Goal: Answer question/provide support: Share knowledge or assist other users

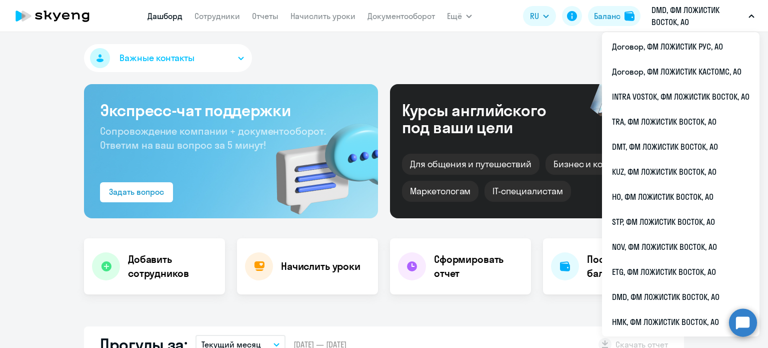
select select "30"
click at [638, 119] on li "TRA, ФМ ЛОЖИСТИК ВОСТОК, АО" at bounding box center [681, 121] width 158 height 25
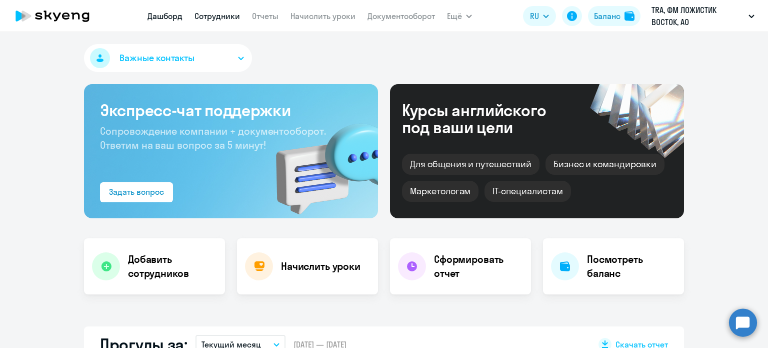
click at [214, 12] on link "Сотрудники" at bounding box center [218, 16] width 46 height 10
select select "30"
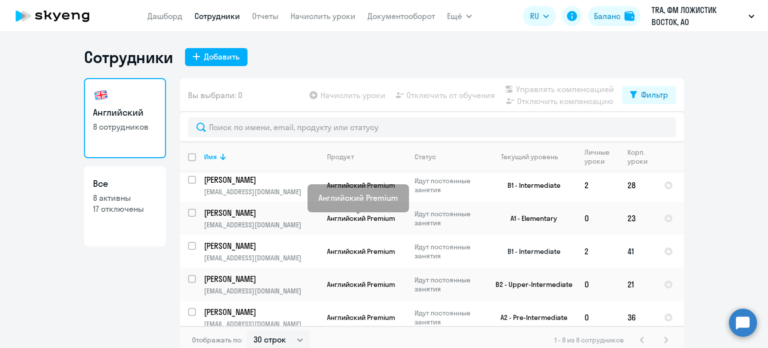
scroll to position [100, 0]
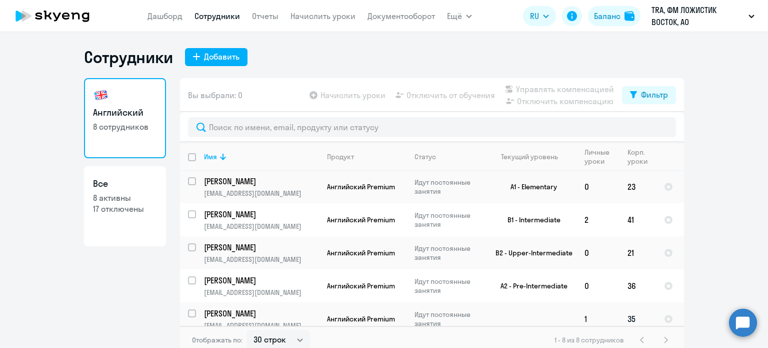
click at [188, 313] on input "select row 41373749" at bounding box center [198, 319] width 20 height 20
checkbox input "true"
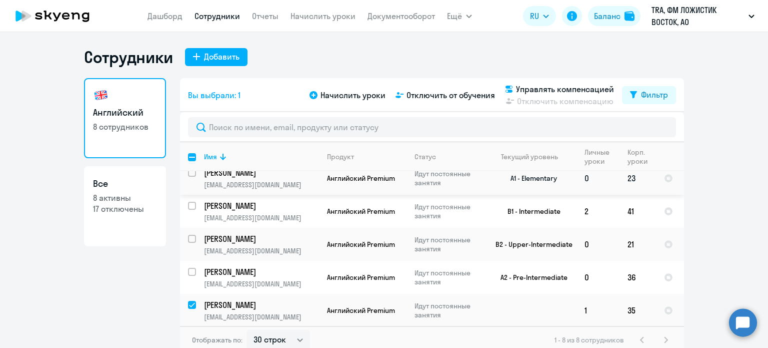
scroll to position [111, 0]
click at [468, 102] on div "Начислить уроки Отключить от обучения Управлять компенсацией Отключить компенса…" at bounding box center [465, 95] width 315 height 24
click at [467, 98] on span "Отключить от обучения" at bounding box center [451, 95] width 89 height 12
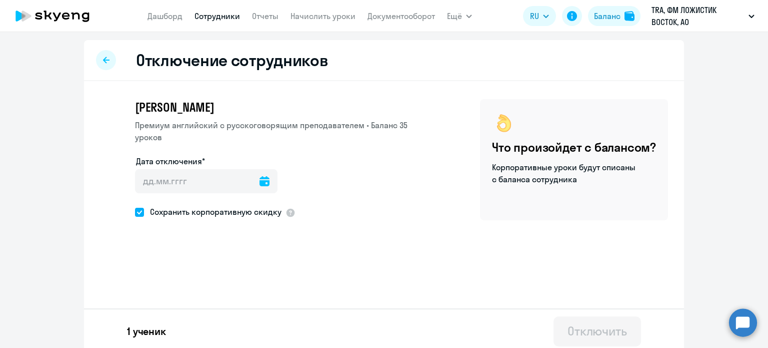
click at [260, 188] on div at bounding box center [265, 181] width 10 height 24
click at [260, 182] on icon at bounding box center [265, 181] width 10 height 10
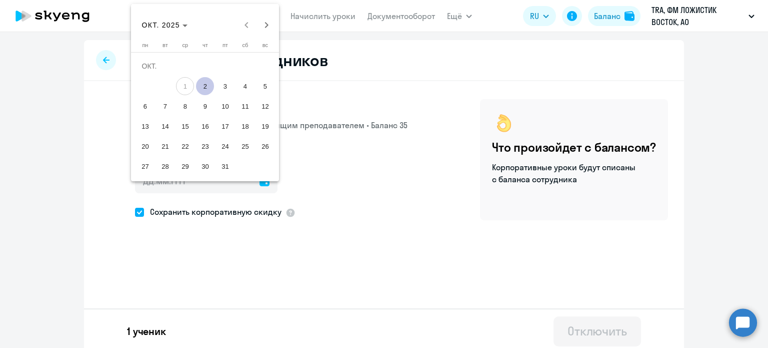
click at [210, 84] on span "2" at bounding box center [205, 86] width 18 height 18
type input "[DATE]"
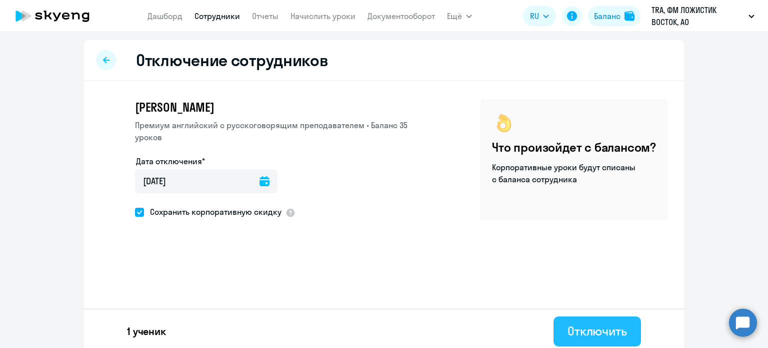
click at [578, 326] on div "Отключить" at bounding box center [598, 331] width 60 height 16
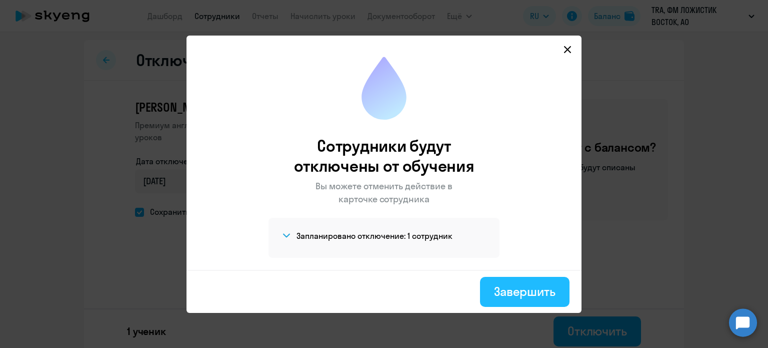
click at [506, 290] on div "Завершить" at bounding box center [525, 291] width 62 height 16
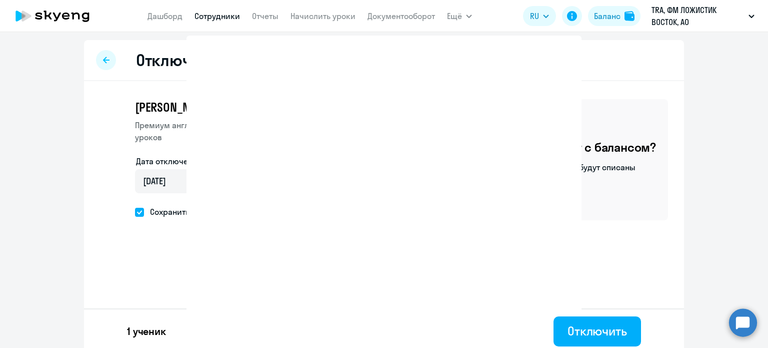
select select "30"
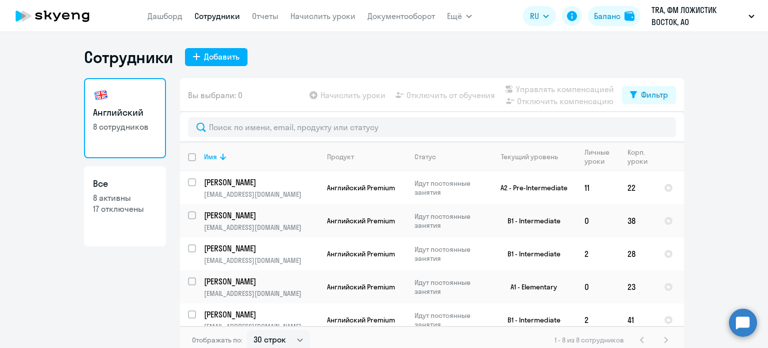
click at [178, 20] on link "Дашборд" at bounding box center [165, 16] width 35 height 10
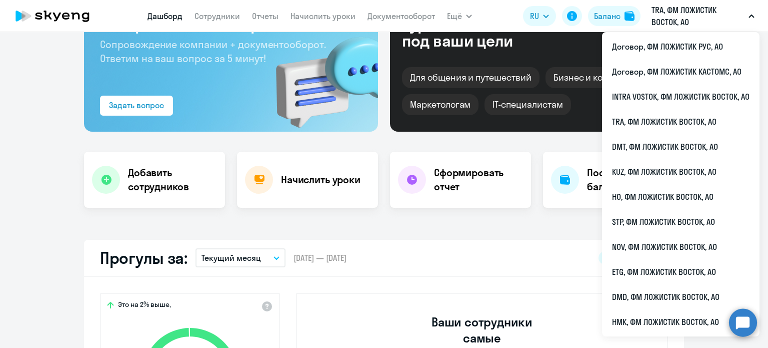
scroll to position [200, 0]
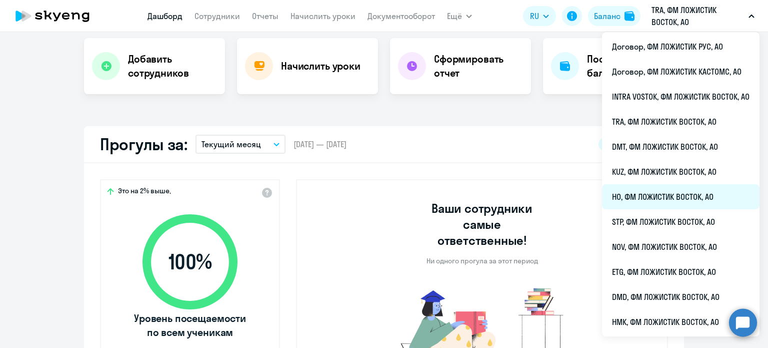
select select "30"
click at [642, 202] on li "HO, ФМ ЛОЖИСТИК ВОСТОК, АО" at bounding box center [681, 196] width 158 height 25
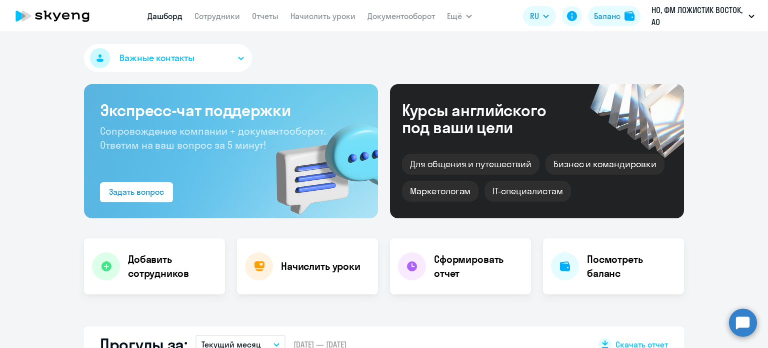
select select "30"
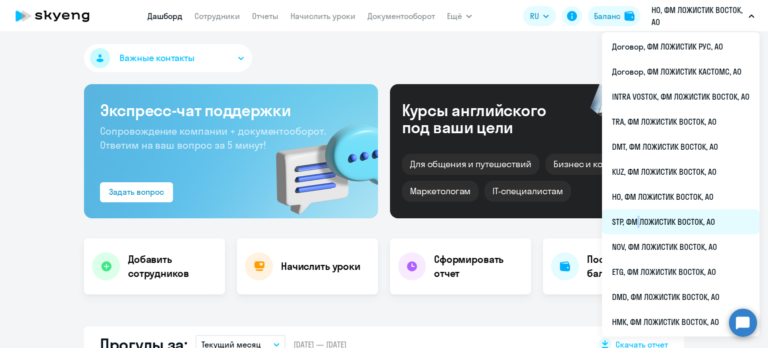
click at [635, 213] on li "STP, ФМ ЛОЖИСТИК ВОСТОК, АО" at bounding box center [681, 221] width 158 height 25
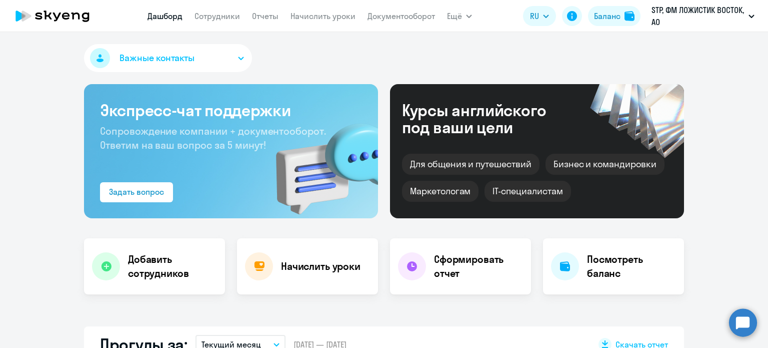
select select "30"
click at [214, 20] on link "Сотрудники" at bounding box center [218, 16] width 46 height 10
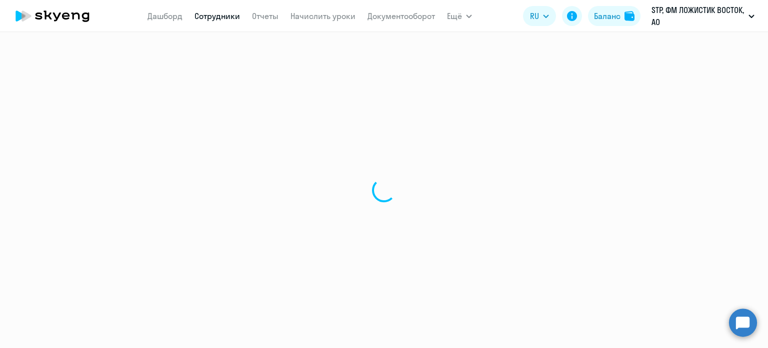
select select "30"
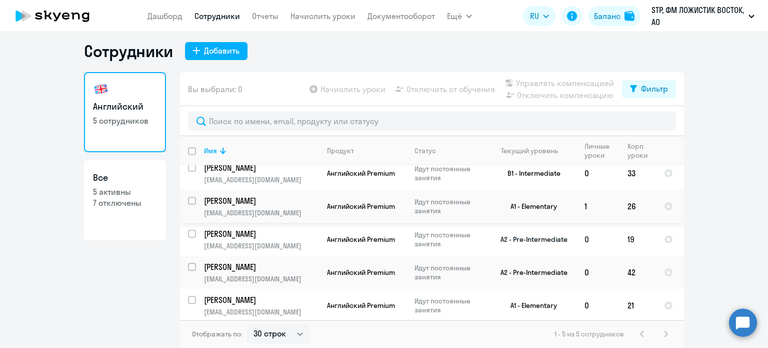
scroll to position [12, 0]
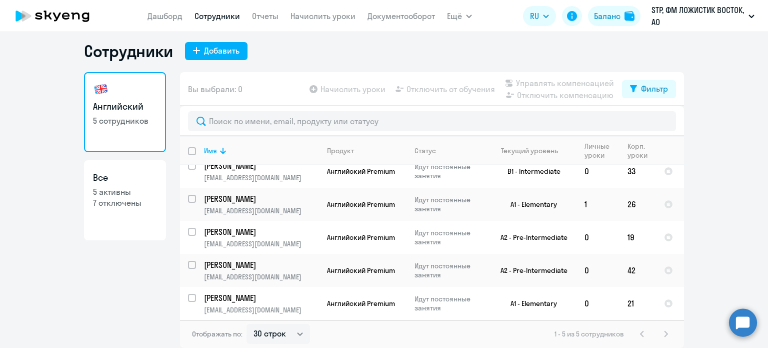
click at [125, 201] on p "7 отключены" at bounding box center [125, 202] width 64 height 11
select select "30"
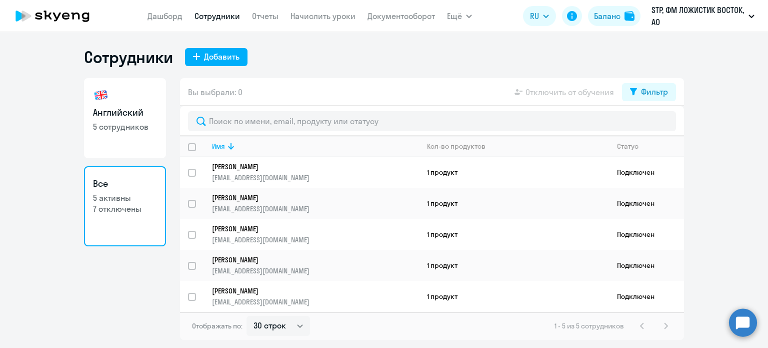
click at [154, 126] on p "5 сотрудников" at bounding box center [125, 126] width 64 height 11
select select "30"
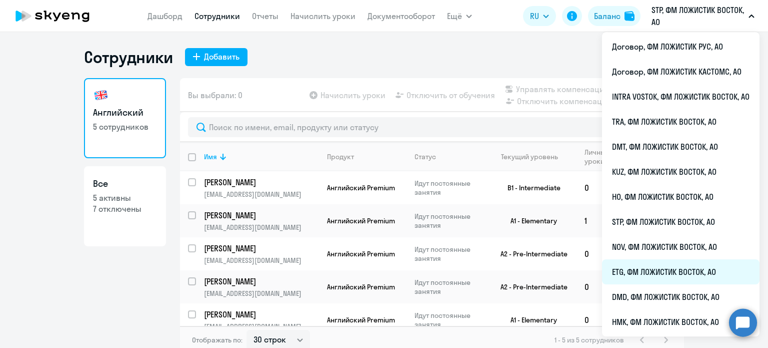
click at [641, 264] on li "ETG, ФМ ЛОЖИСТИК ВОСТОК, АО" at bounding box center [681, 271] width 158 height 25
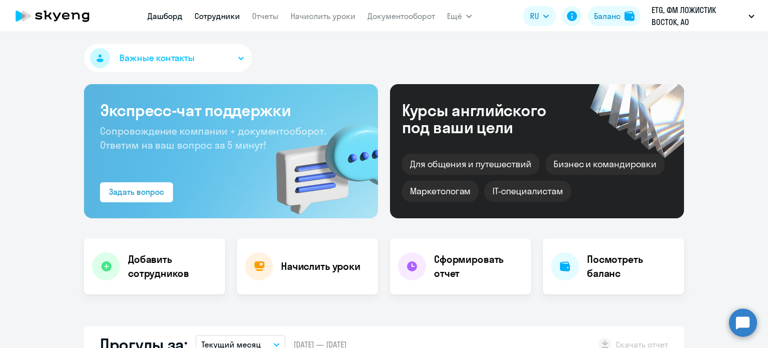
click at [212, 17] on link "Сотрудники" at bounding box center [218, 16] width 46 height 10
select select "30"
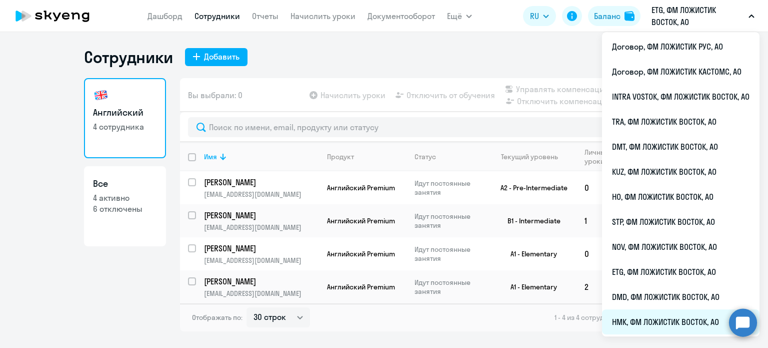
click at [638, 316] on li "НМК, ФМ ЛОЖИСТИК ВОСТОК, АО" at bounding box center [681, 321] width 158 height 25
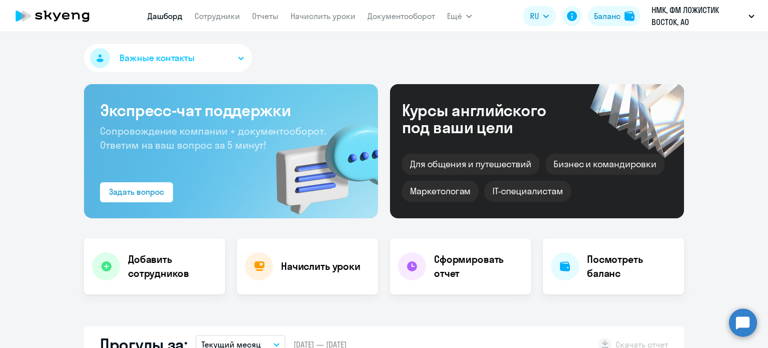
click at [221, 10] on app-menu-item-link "Сотрудники" at bounding box center [218, 16] width 46 height 13
click at [232, 20] on link "Сотрудники" at bounding box center [218, 16] width 46 height 10
select select "30"
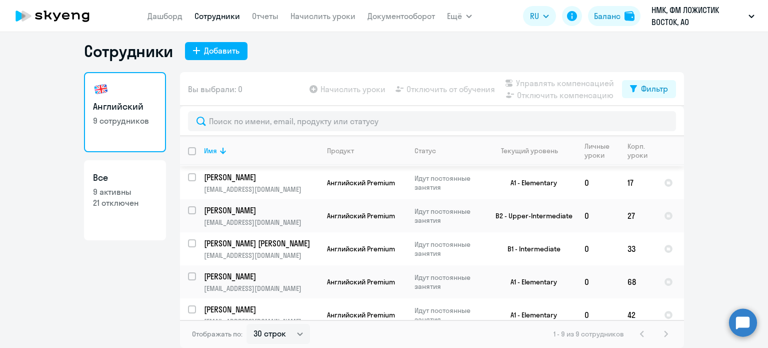
scroll to position [144, 0]
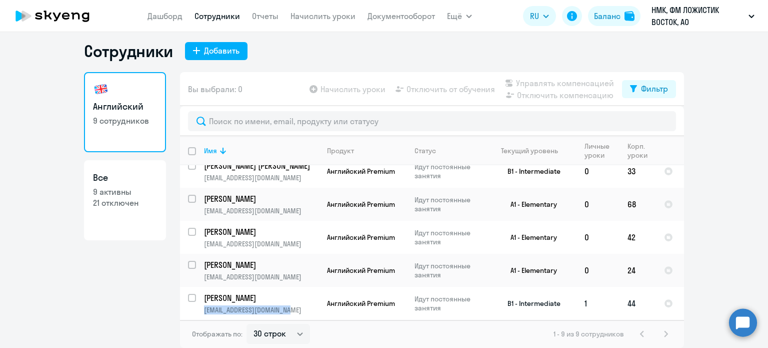
drag, startPoint x: 296, startPoint y: 310, endPoint x: 196, endPoint y: 314, distance: 100.1
click at [196, 314] on td "[PERSON_NAME] [PERSON_NAME][EMAIL_ADDRESS][DOMAIN_NAME]" at bounding box center [257, 303] width 123 height 33
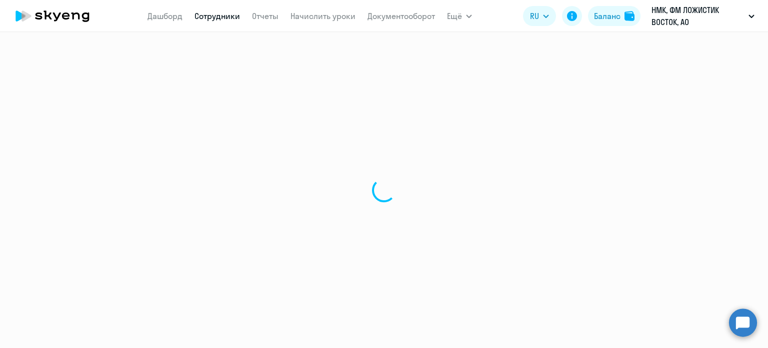
select select "english"
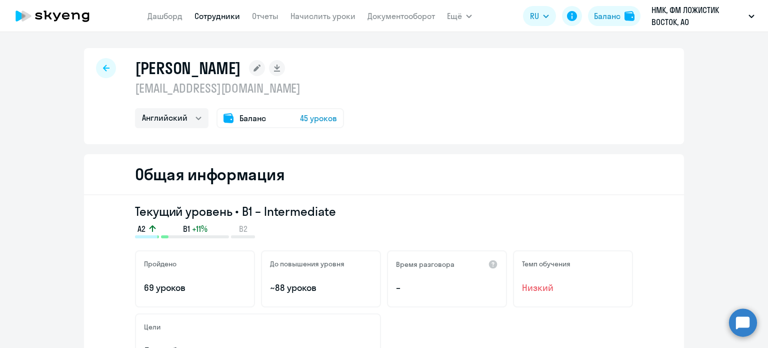
click at [747, 321] on circle at bounding box center [743, 322] width 28 height 28
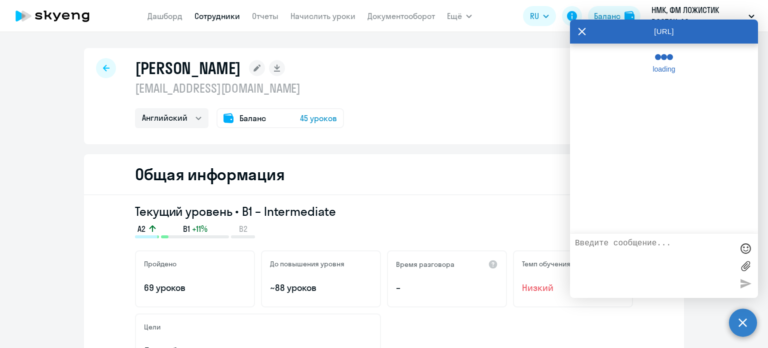
click at [629, 264] on textarea at bounding box center [654, 266] width 158 height 54
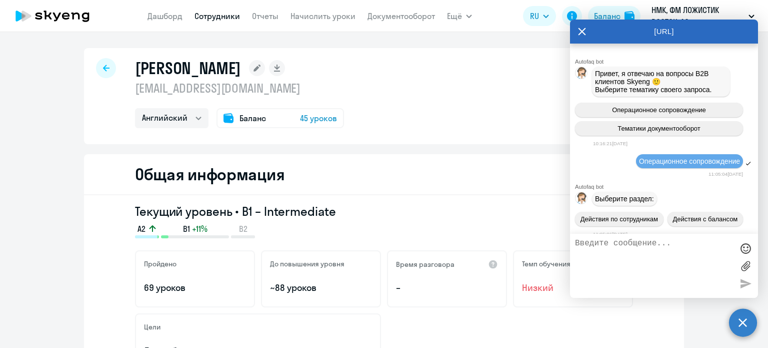
scroll to position [893, 0]
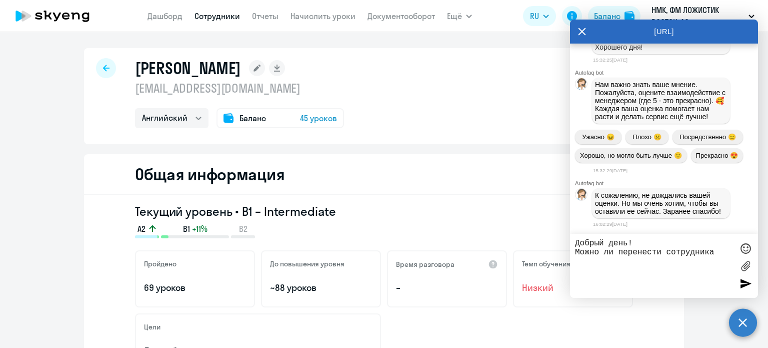
paste textarea "отключен (уволен)"
drag, startPoint x: 293, startPoint y: 89, endPoint x: 125, endPoint y: 90, distance: 167.6
click at [125, 90] on div "[PERSON_NAME] [EMAIL_ADDRESS][DOMAIN_NAME] Английский Баланс 45 уроков" at bounding box center [384, 96] width 600 height 96
copy p "[EMAIL_ADDRESS][DOMAIN_NAME]"
click at [601, 266] on textarea "Добрый день! Можно ли перенести сотрудника" at bounding box center [654, 266] width 158 height 54
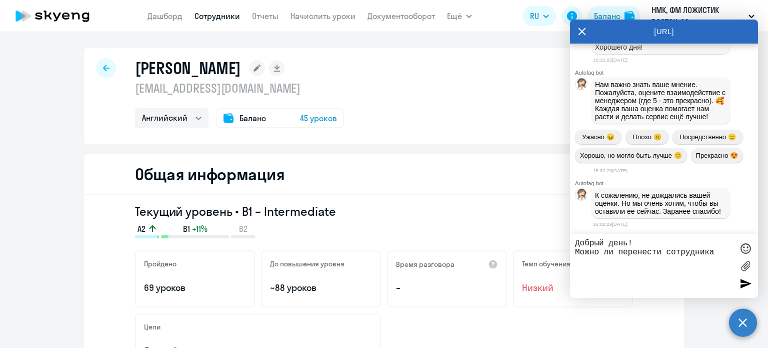
paste textarea "[EMAIL_ADDRESS][DOMAIN_NAME]"
drag, startPoint x: 722, startPoint y: 256, endPoint x: 601, endPoint y: 250, distance: 121.2
click at [601, 250] on textarea "Добрый день! [EMAIL_ADDRESS][DOMAIN_NAME] ли перенести сотрудника" at bounding box center [654, 266] width 158 height 54
click at [716, 253] on textarea "Добрый день! Можно ли перенести сотрудника" at bounding box center [654, 266] width 158 height 54
paste textarea "[EMAIL_ADDRESS][DOMAIN_NAME]"
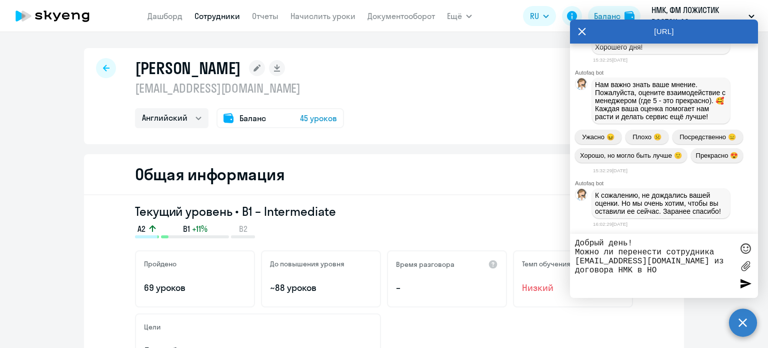
type textarea "Добрый день! Можно ли перенести сотрудника [EMAIL_ADDRESS][DOMAIN_NAME] из дого…"
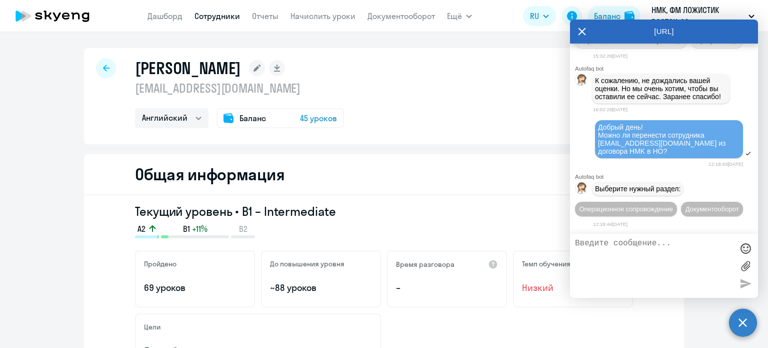
scroll to position [1029, 0]
click at [668, 202] on button "Операционное сопровождение" at bounding box center [626, 209] width 102 height 15
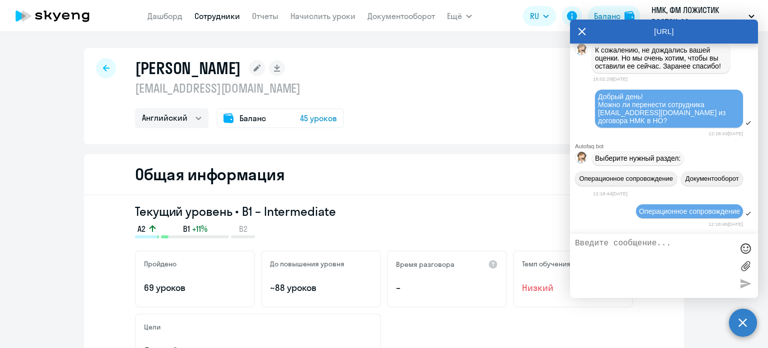
scroll to position [1120, 0]
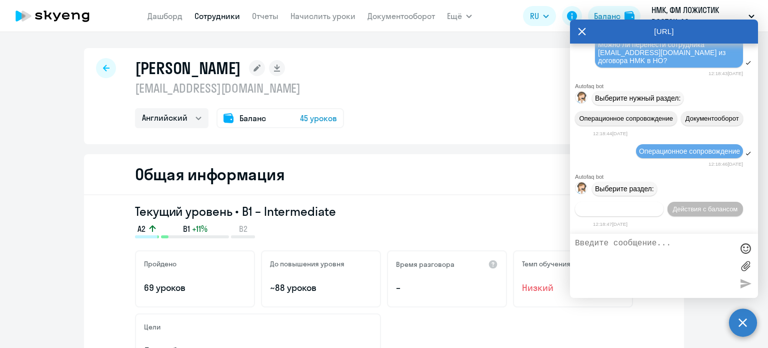
click at [644, 208] on span "Действия по сотрудникам" at bounding box center [620, 209] width 78 height 8
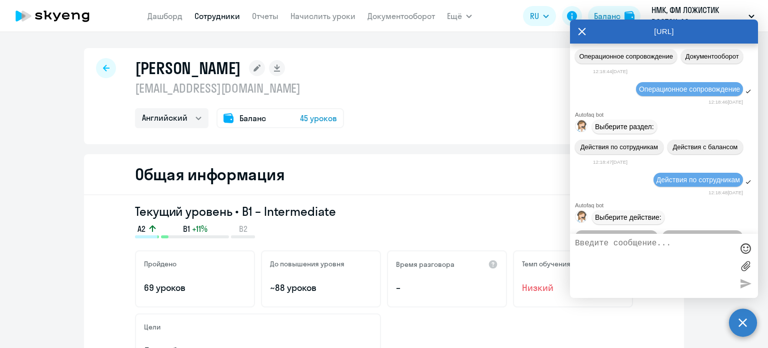
scroll to position [970, 0]
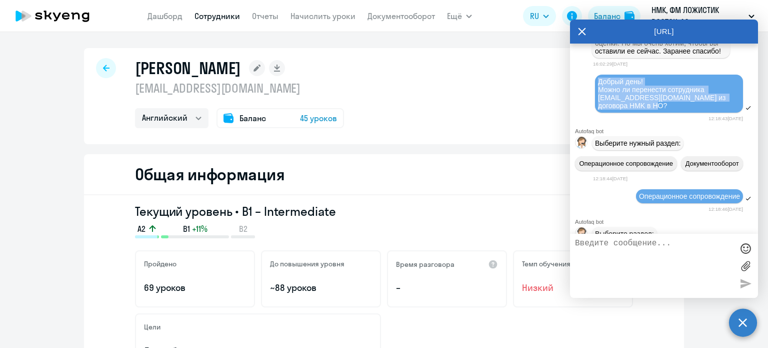
drag, startPoint x: 642, startPoint y: 192, endPoint x: 598, endPoint y: 163, distance: 52.4
click at [598, 110] on div "Добрый день! Можно ли перенести сотрудника [EMAIL_ADDRESS][DOMAIN_NAME] из дого…" at bounding box center [669, 94] width 142 height 32
copy span "Добрый день! Можно ли перенести сотрудника [EMAIL_ADDRESS][DOMAIN_NAME] из дого…"
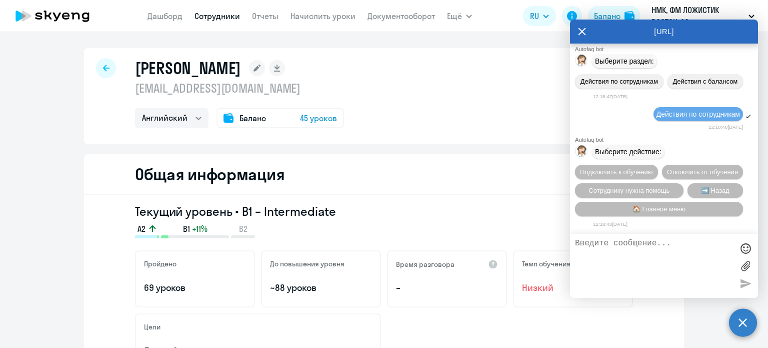
click at [636, 256] on textarea at bounding box center [654, 266] width 158 height 54
click at [647, 183] on button "Сотруднику нужна помощь" at bounding box center [629, 190] width 109 height 15
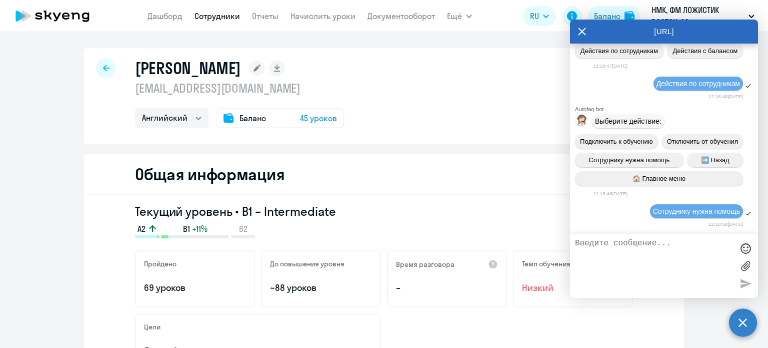
scroll to position [1628, 0]
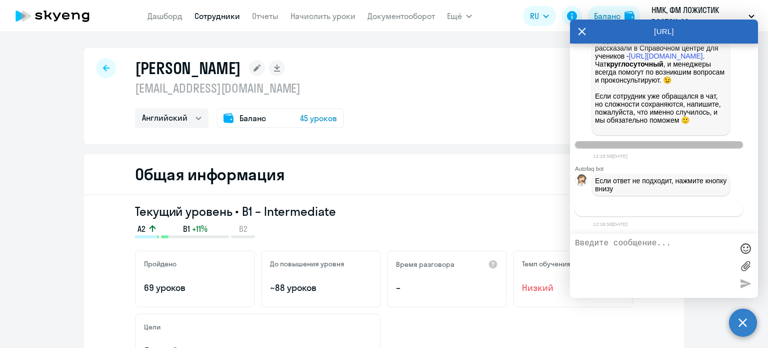
click at [644, 207] on span "Связаться с менеджером" at bounding box center [659, 209] width 77 height 8
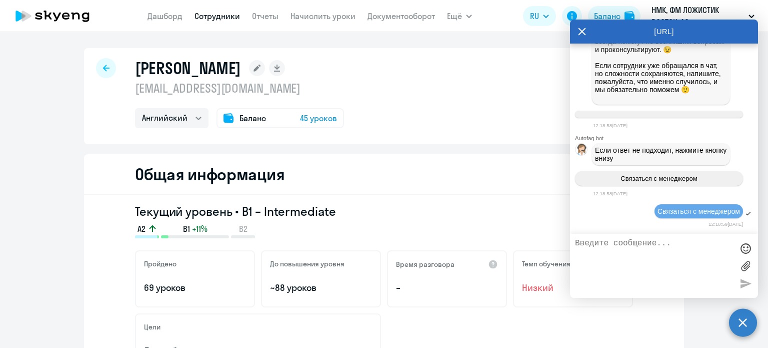
scroll to position [1659, 0]
click at [642, 260] on textarea at bounding box center [654, 266] width 158 height 54
paste textarea "Добрый день! Можно ли перенести сотрудника [EMAIL_ADDRESS][DOMAIN_NAME] из дого…"
type textarea "Добрый день! Можно ли перенести сотрудника [EMAIL_ADDRESS][DOMAIN_NAME] из дого…"
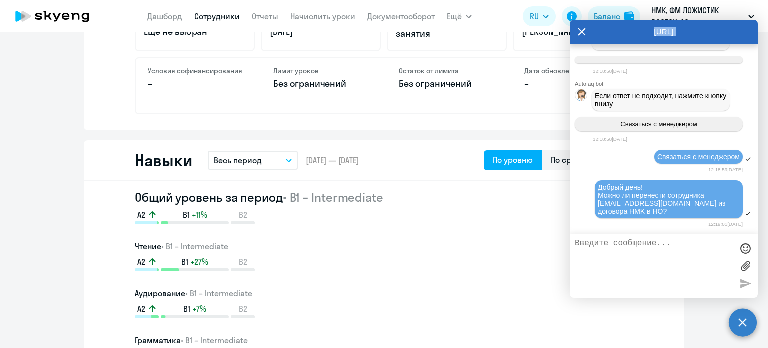
scroll to position [1708, 0]
drag, startPoint x: 628, startPoint y: 28, endPoint x: 636, endPoint y: 95, distance: 68.0
click at [634, 101] on div "[URL] Autofaq bot Привет, я отвечаю на вопросы B2B клиентов Skyeng 🙂 Выберите т…" at bounding box center [664, 159] width 188 height 278
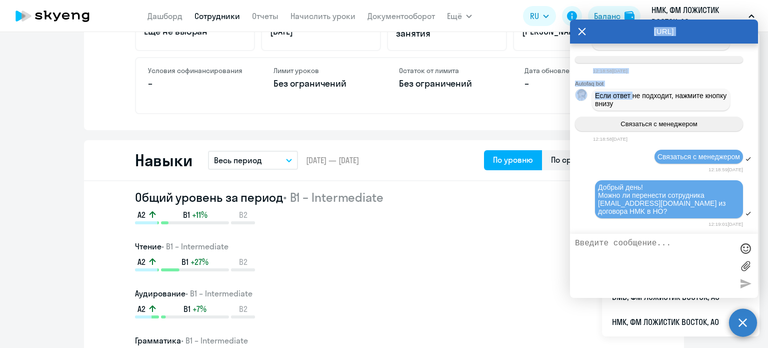
click at [662, 6] on p "НМК, ФМ ЛОЖИСТИК ВОСТОК, АО" at bounding box center [698, 16] width 93 height 24
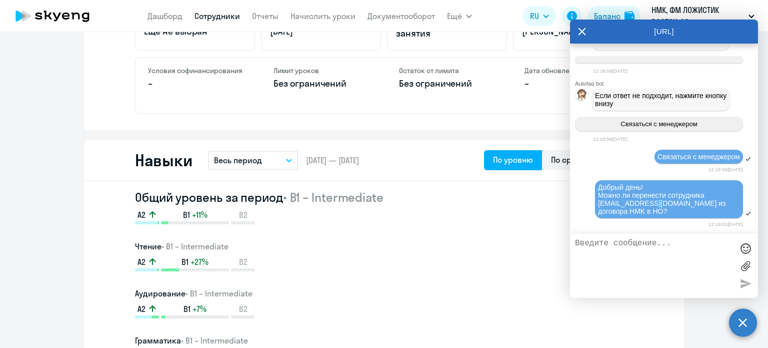
click at [745, 326] on circle at bounding box center [743, 322] width 28 height 28
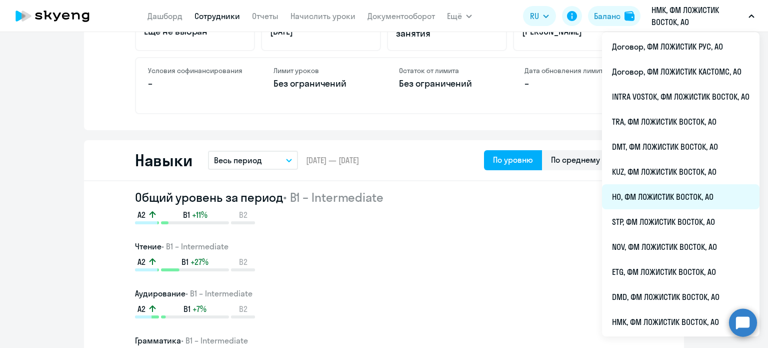
click at [652, 190] on li "HO, ФМ ЛОЖИСТИК ВОСТОК, АО" at bounding box center [681, 196] width 158 height 25
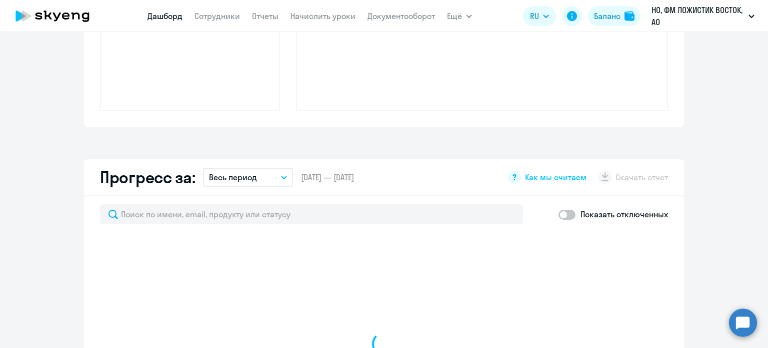
scroll to position [540, 0]
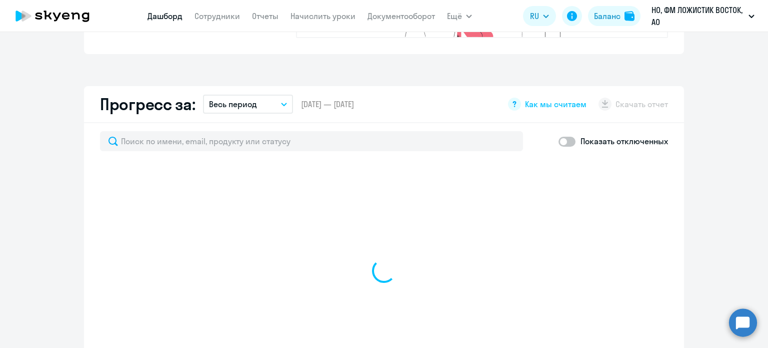
select select "30"
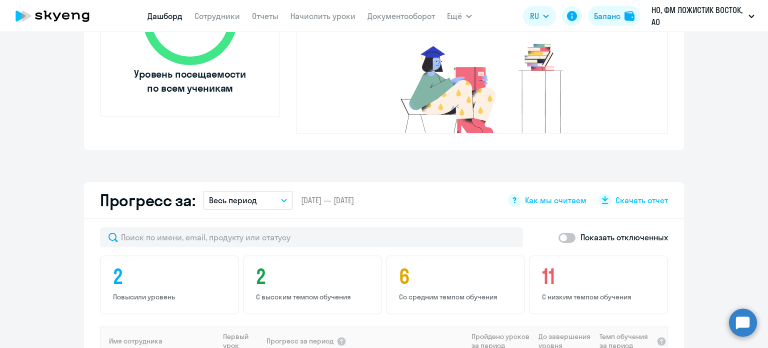
scroll to position [440, 0]
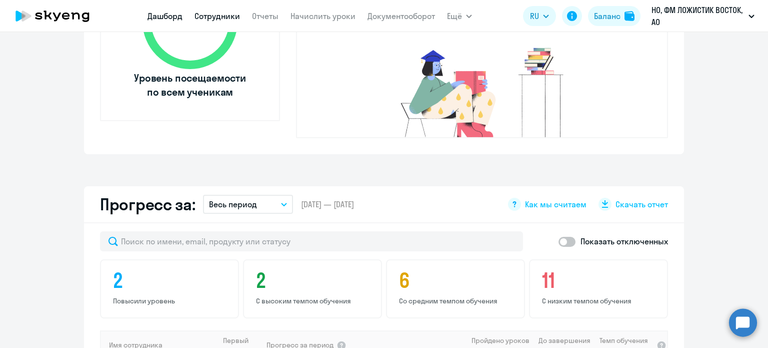
click at [216, 16] on link "Сотрудники" at bounding box center [218, 16] width 46 height 10
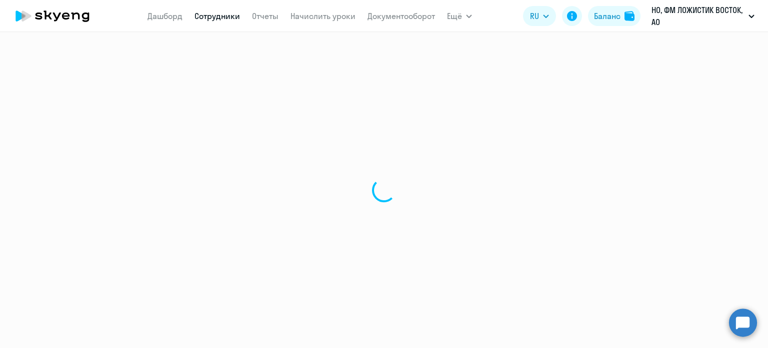
select select "30"
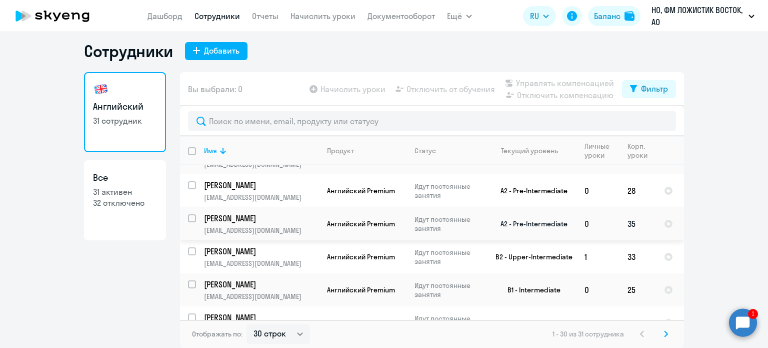
scroll to position [617, 0]
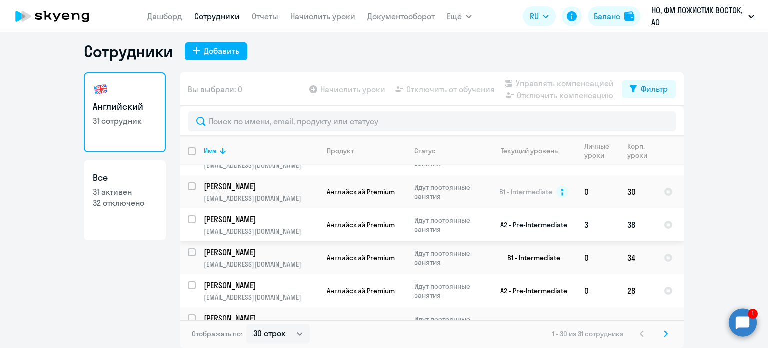
click at [188, 221] on input "select row 14730207" at bounding box center [198, 225] width 20 height 20
checkbox input "true"
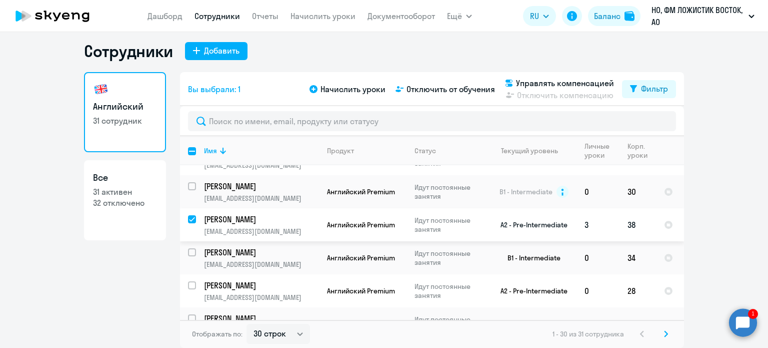
click at [223, 225] on p "[PERSON_NAME]" at bounding box center [260, 219] width 113 height 11
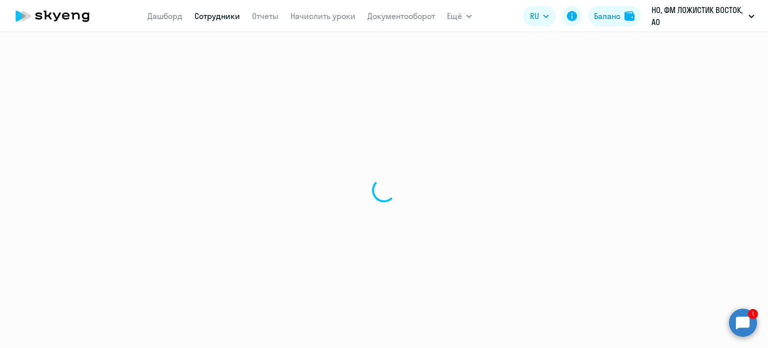
select select "english"
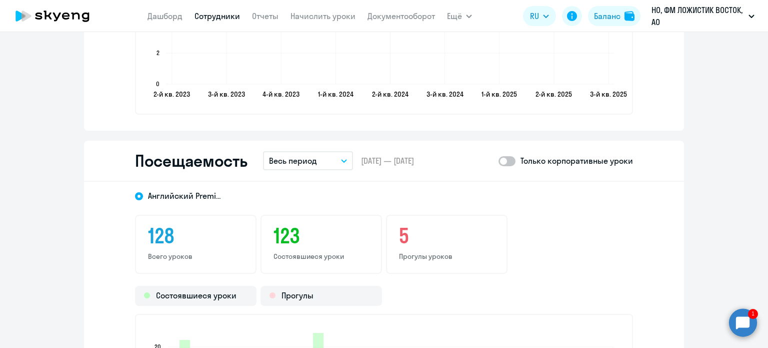
scroll to position [1200, 0]
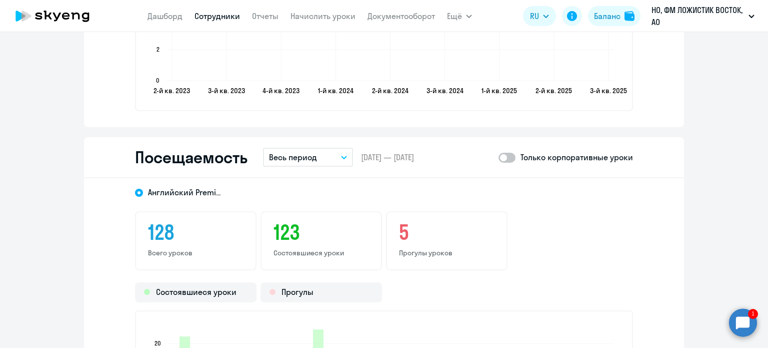
select select "30"
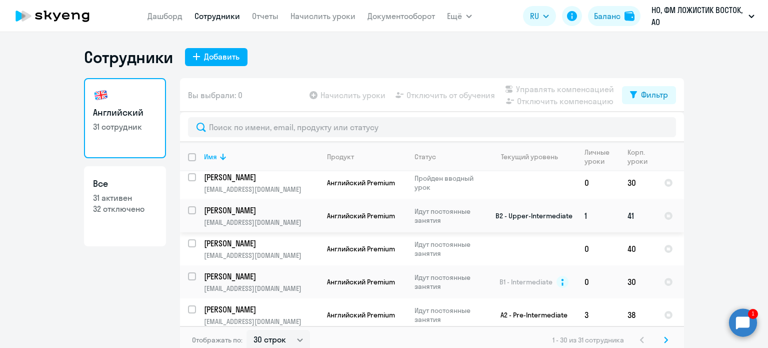
scroll to position [550, 0]
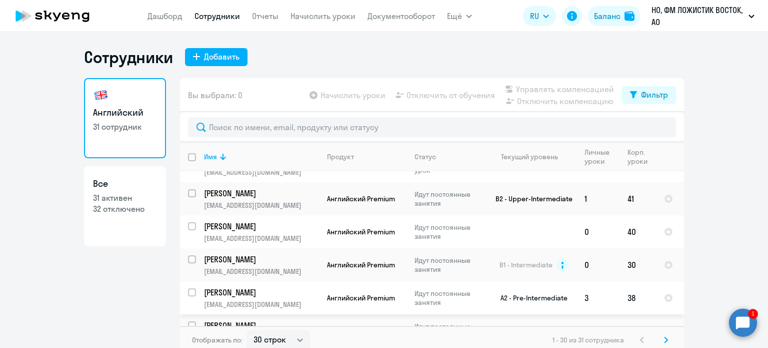
click at [231, 298] on p "[PERSON_NAME]" at bounding box center [260, 292] width 113 height 11
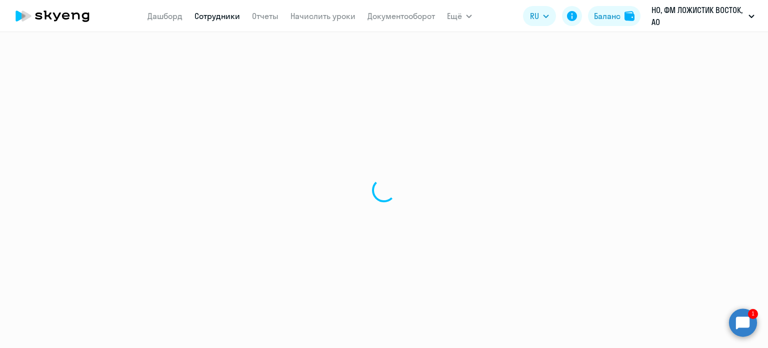
select select "english"
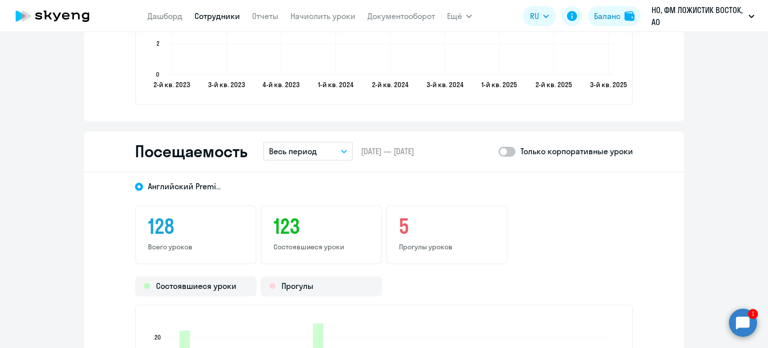
scroll to position [1200, 0]
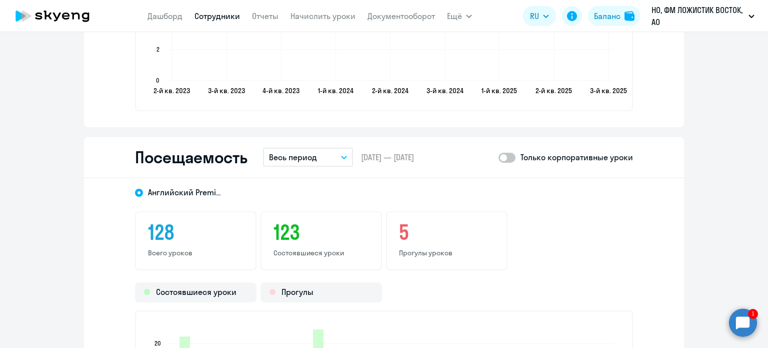
click at [314, 158] on button "Весь период" at bounding box center [308, 157] width 90 height 19
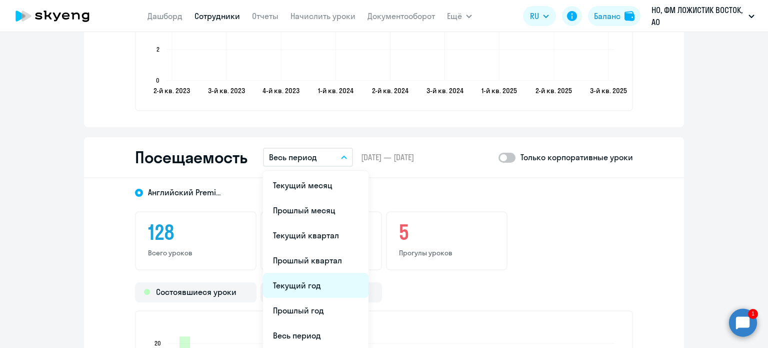
click at [310, 283] on li "Текущий год" at bounding box center [316, 285] width 106 height 25
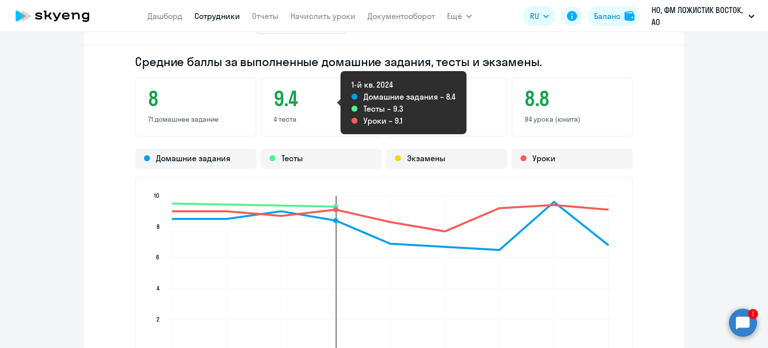
scroll to position [850, 0]
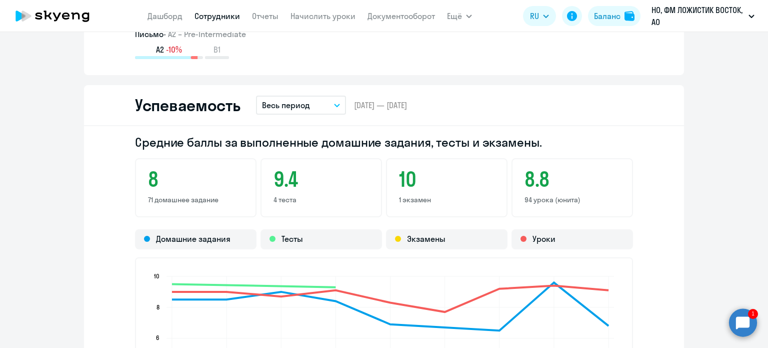
click at [225, 20] on link "Сотрудники" at bounding box center [218, 16] width 46 height 10
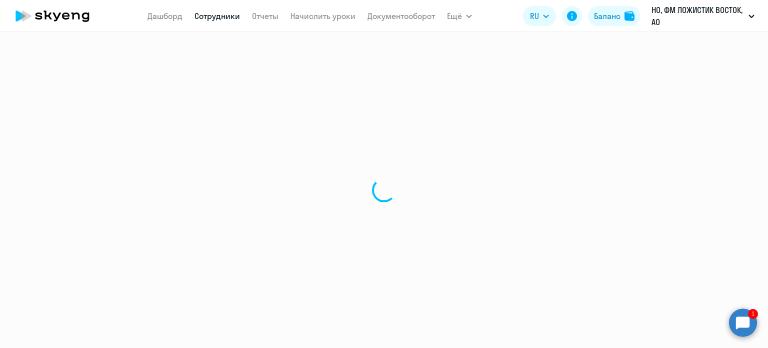
select select "30"
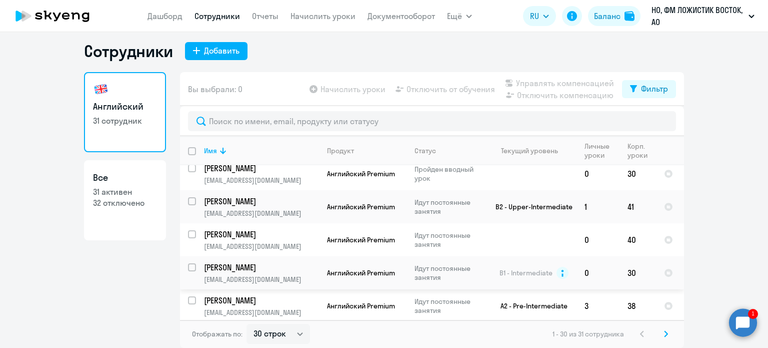
scroll to position [600, 0]
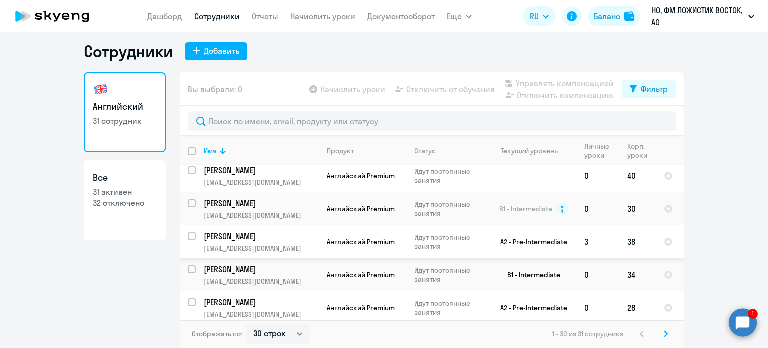
click at [188, 240] on input "select row 14730207" at bounding box center [198, 242] width 20 height 20
checkbox input "true"
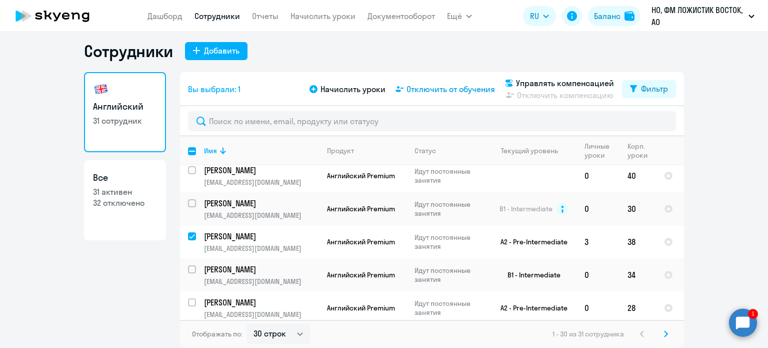
click at [425, 91] on span "Отключить от обучения" at bounding box center [451, 89] width 89 height 12
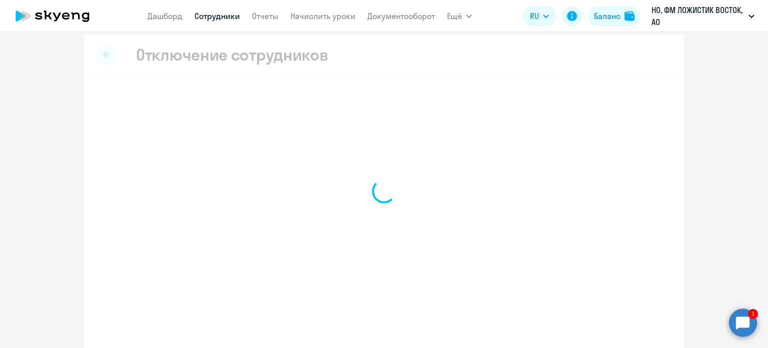
scroll to position [5, 0]
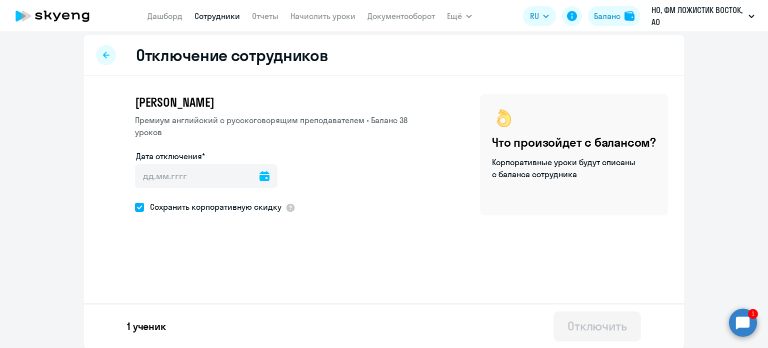
click at [261, 179] on icon at bounding box center [265, 176] width 10 height 10
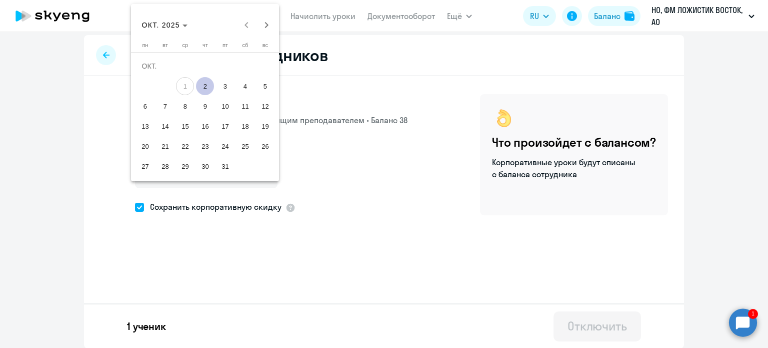
click at [210, 88] on span "2" at bounding box center [205, 86] width 18 height 18
type input "[DATE]"
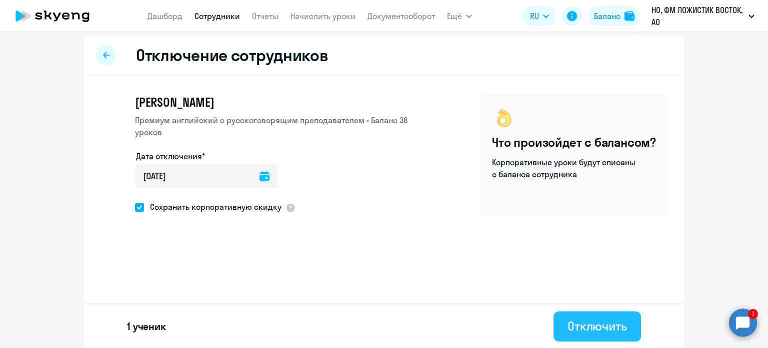
click at [569, 324] on div "Отключить" at bounding box center [598, 326] width 60 height 16
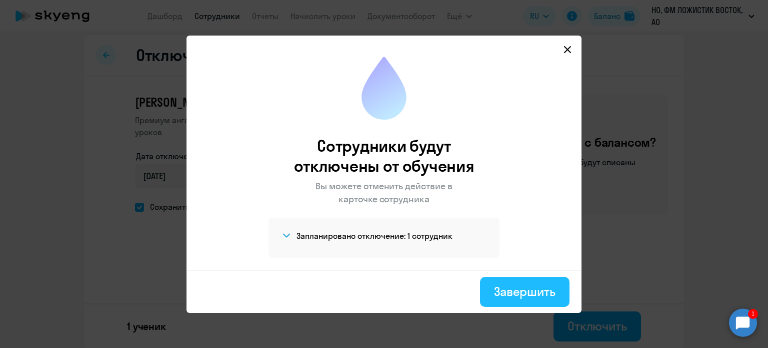
click at [520, 299] on button "Завершить" at bounding box center [525, 292] width 90 height 30
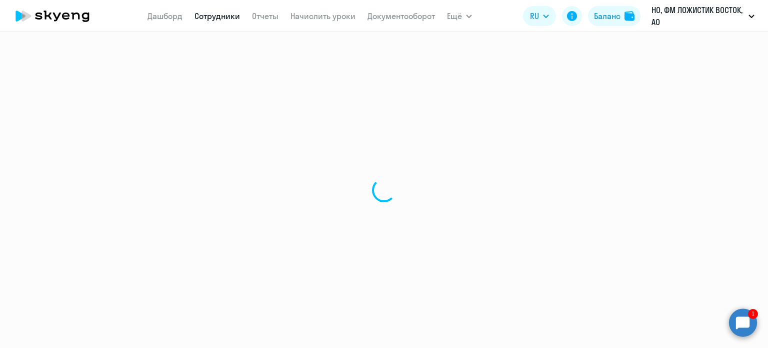
select select "30"
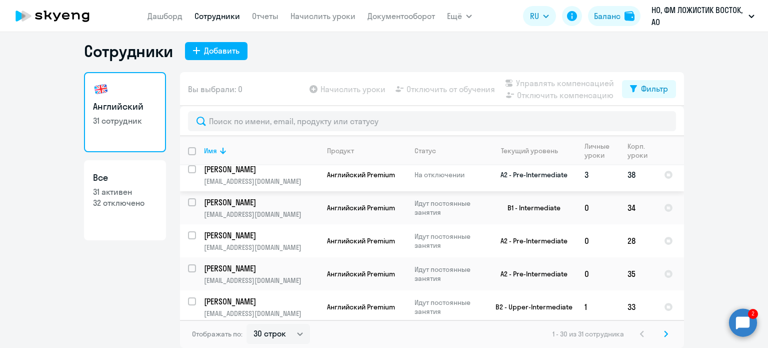
scroll to position [567, 0]
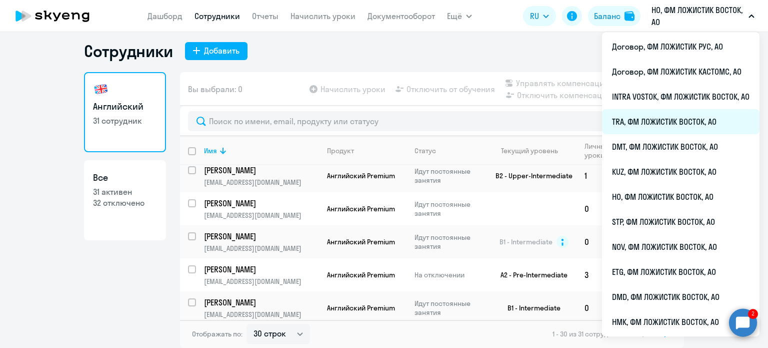
click at [636, 120] on li "TRA, ФМ ЛОЖИСТИК ВОСТОК, АО" at bounding box center [681, 121] width 158 height 25
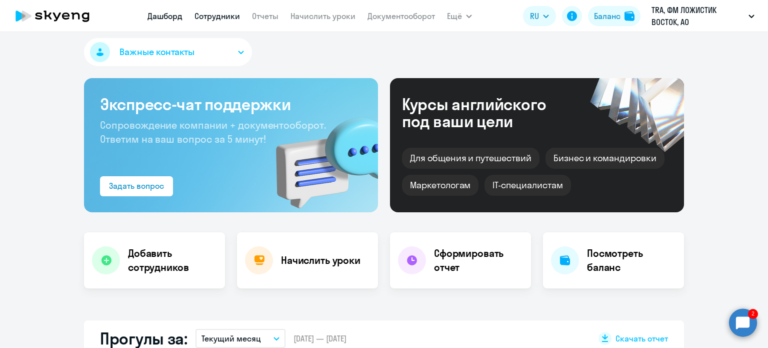
click at [214, 16] on link "Сотрудники" at bounding box center [218, 16] width 46 height 10
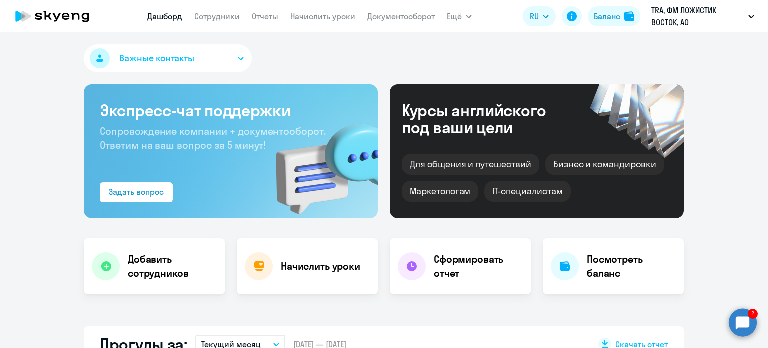
select select "30"
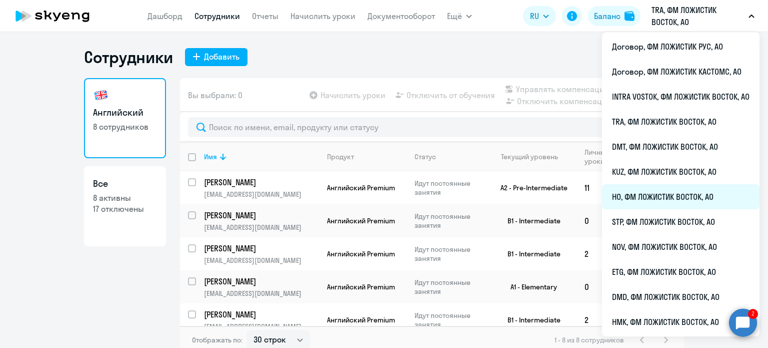
click at [656, 192] on li "HO, ФМ ЛОЖИСТИК ВОСТОК, АО" at bounding box center [681, 196] width 158 height 25
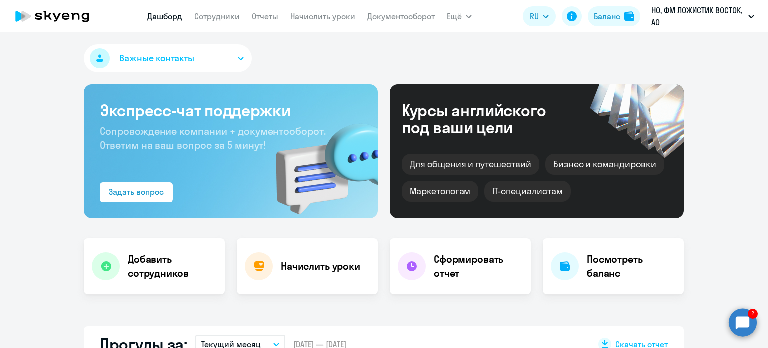
click at [220, 22] on nav "[PERSON_NAME] Отчеты Начислить уроки Документооборот" at bounding box center [292, 16] width 288 height 20
click at [221, 22] on app-menu-item-link "Сотрудники" at bounding box center [218, 16] width 46 height 13
click at [234, 23] on nav "[PERSON_NAME] Отчеты Начислить уроки Документооборот" at bounding box center [292, 16] width 288 height 20
click at [227, 16] on link "Сотрудники" at bounding box center [218, 16] width 46 height 10
select select "30"
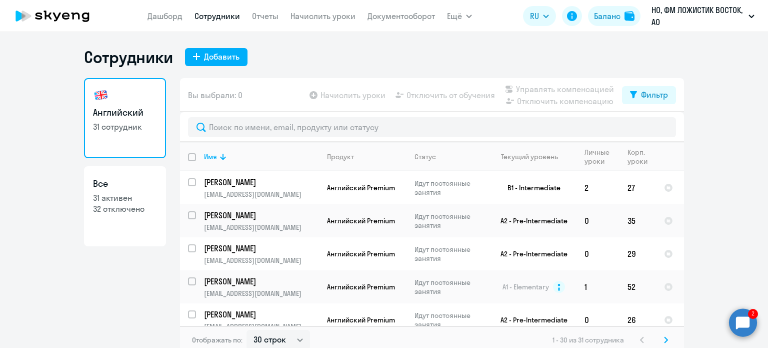
click at [288, 70] on div "Сотрудники Добавить Английский 31 сотрудник Все 31 активен 32 отключено Вы выбр…" at bounding box center [384, 200] width 600 height 307
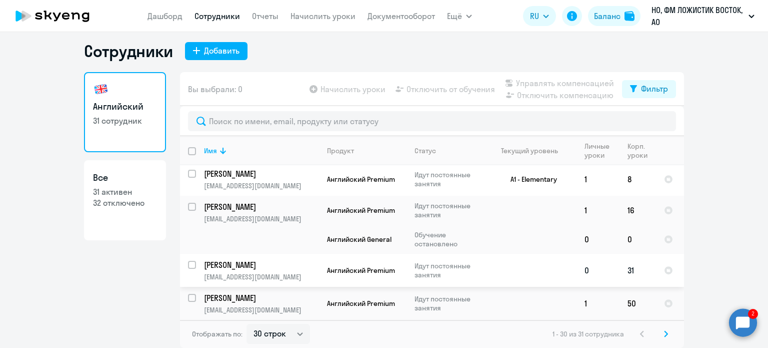
scroll to position [867, 0]
click at [292, 268] on p "[PERSON_NAME]" at bounding box center [260, 264] width 113 height 11
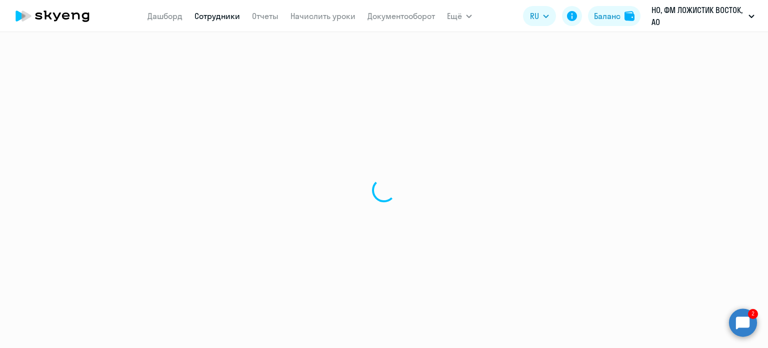
select select "english"
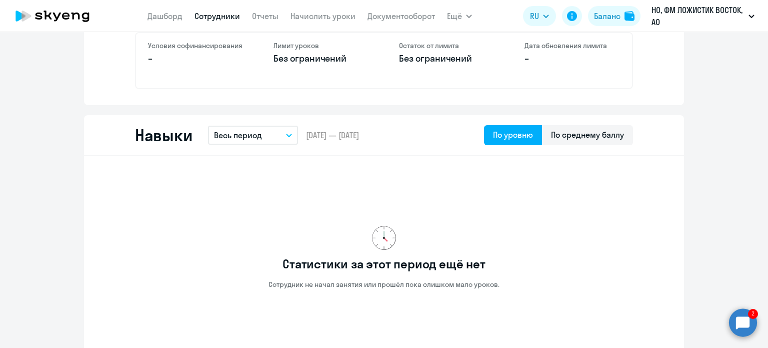
scroll to position [307, 0]
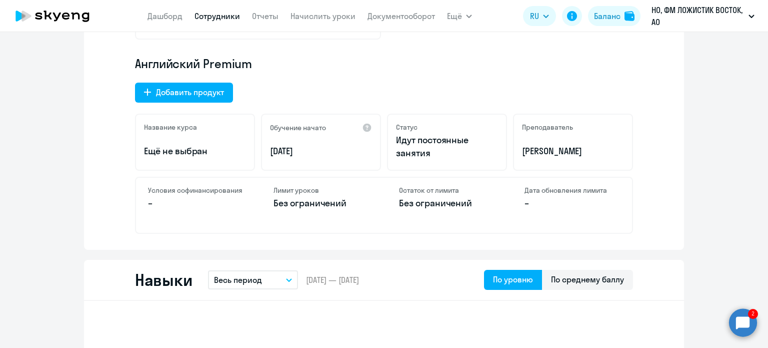
click at [744, 311] on circle at bounding box center [743, 322] width 28 height 28
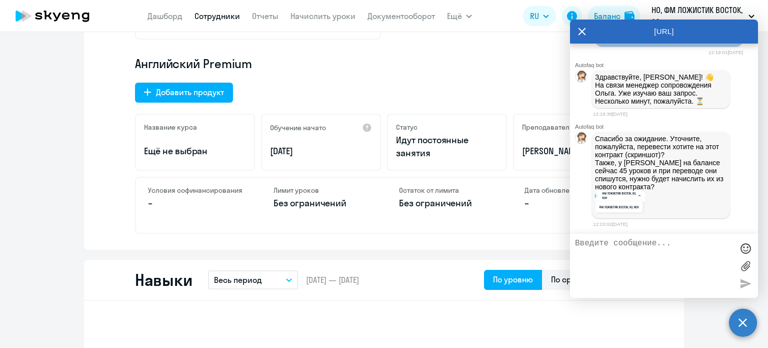
scroll to position [1992, 0]
click at [633, 195] on img at bounding box center [620, 202] width 50 height 23
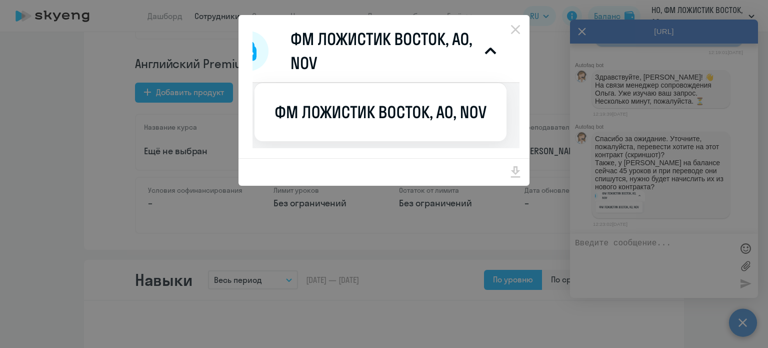
click at [564, 123] on div at bounding box center [384, 174] width 768 height 348
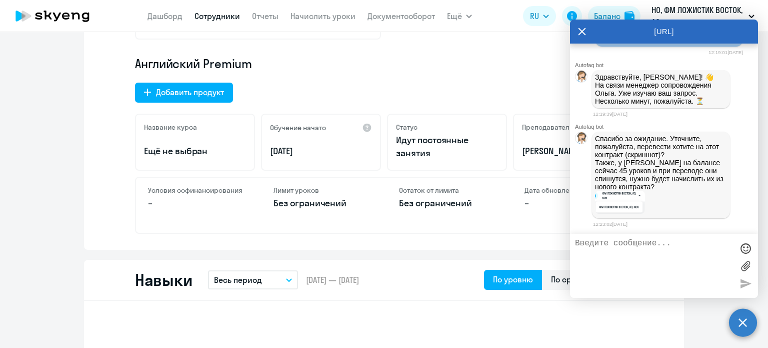
click at [646, 265] on textarea at bounding box center [654, 266] width 158 height 54
type textarea "[PERSON_NAME]"
click at [668, 10] on p "HO, ФМ ЛОЖИСТИК ВОСТОК, АО" at bounding box center [698, 16] width 93 height 24
click at [576, 34] on div "[URL]" at bounding box center [664, 32] width 188 height 24
click at [586, 31] on div "[URL]" at bounding box center [664, 32] width 188 height 24
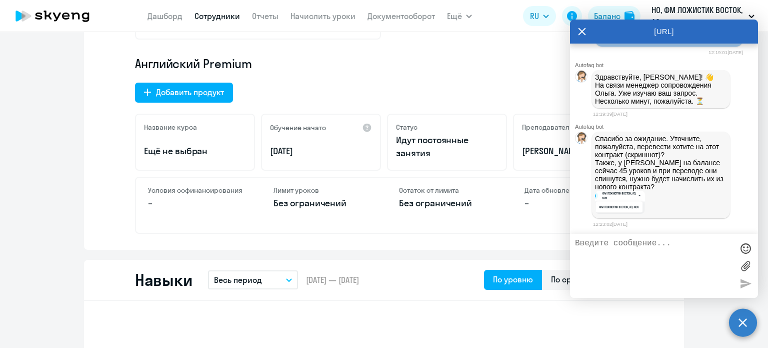
click at [584, 30] on icon at bounding box center [583, 32] width 8 height 8
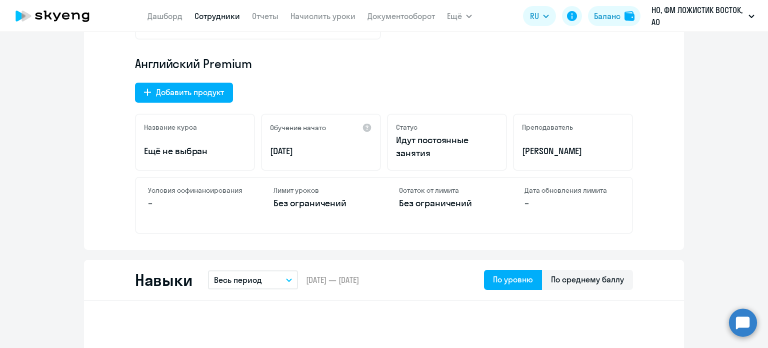
click at [739, 321] on circle at bounding box center [743, 322] width 28 height 28
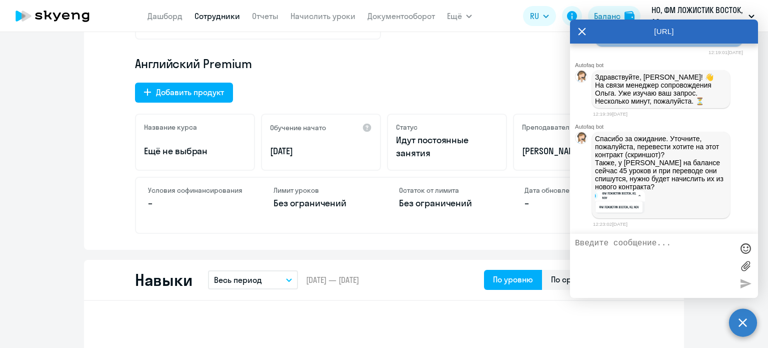
scroll to position [0, 0]
click at [642, 258] on textarea at bounding box center [654, 266] width 158 height 54
paste textarea "[PERSON_NAME]"
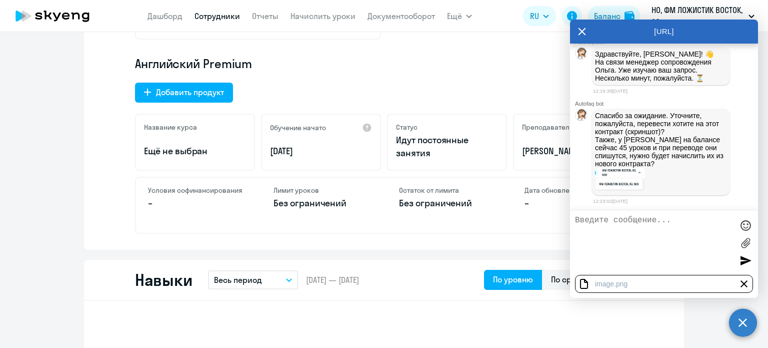
type textarea "[PERSON_NAME]"
type textarea "В этот контракт нужно перенести, уроки тоже"
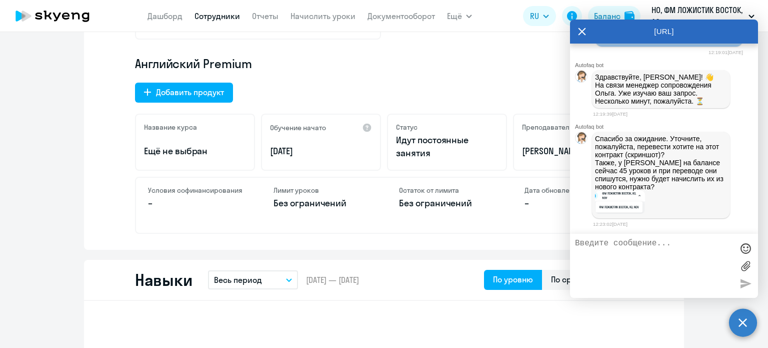
scroll to position [2045, 0]
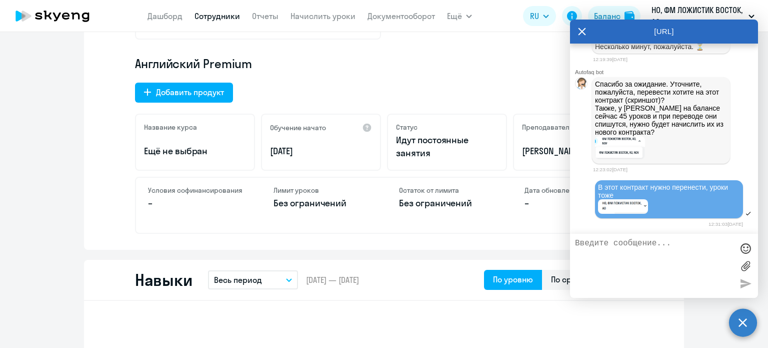
click at [580, 27] on icon at bounding box center [582, 32] width 8 height 24
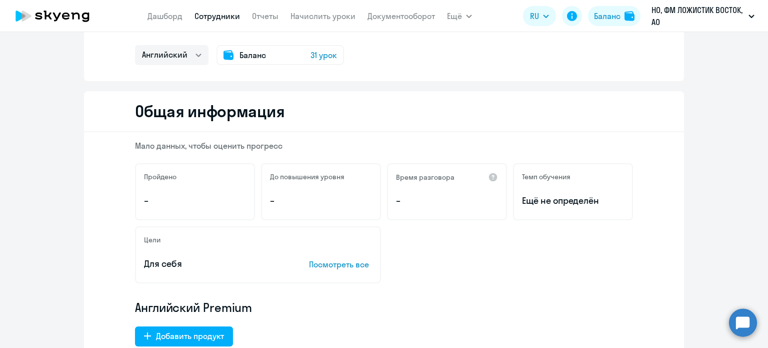
scroll to position [0, 0]
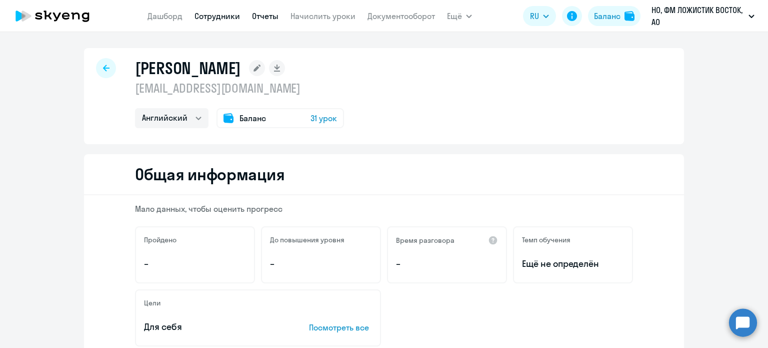
click at [263, 16] on link "Отчеты" at bounding box center [265, 16] width 27 height 10
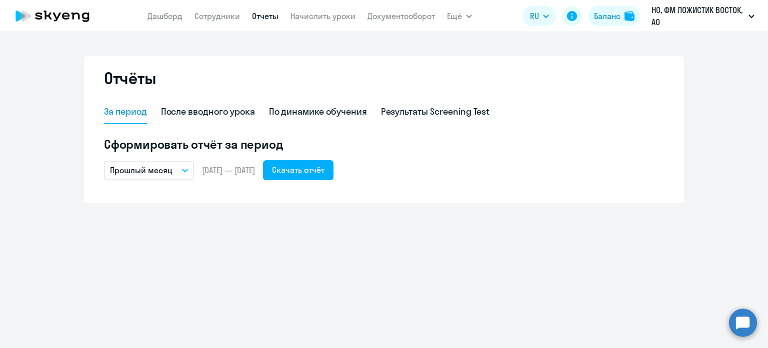
click at [338, 96] on div "Отчёты" at bounding box center [384, 84] width 560 height 32
click at [331, 107] on div "По динамике обучения" at bounding box center [318, 111] width 98 height 13
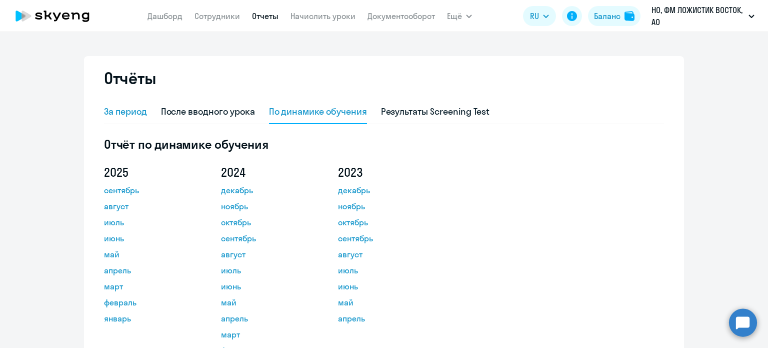
click at [134, 112] on div "За период" at bounding box center [125, 111] width 43 height 13
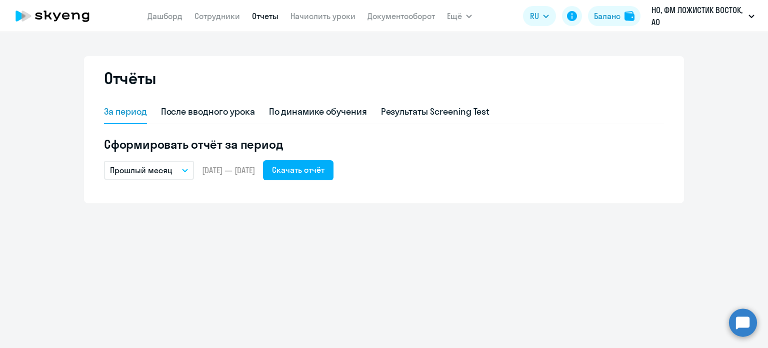
click at [143, 168] on p "Прошлый месяц" at bounding box center [141, 170] width 63 height 12
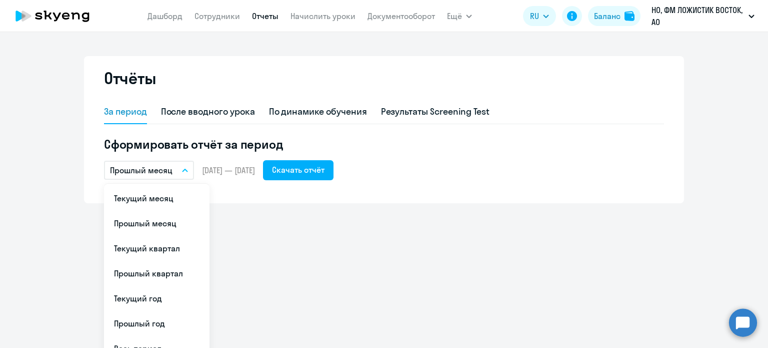
click at [153, 295] on li "Текущий год" at bounding box center [157, 298] width 106 height 25
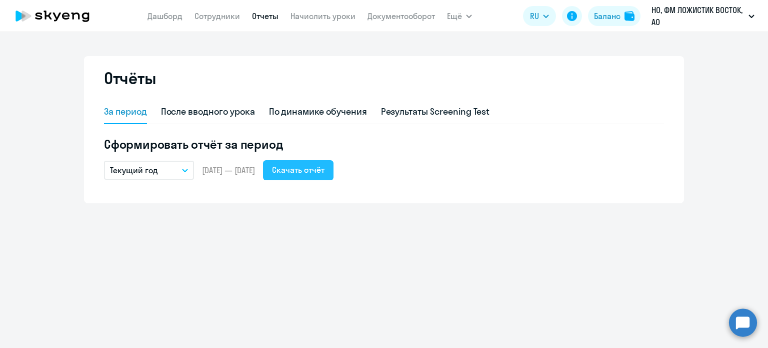
click at [325, 174] on div "Скачать отчёт" at bounding box center [298, 170] width 53 height 12
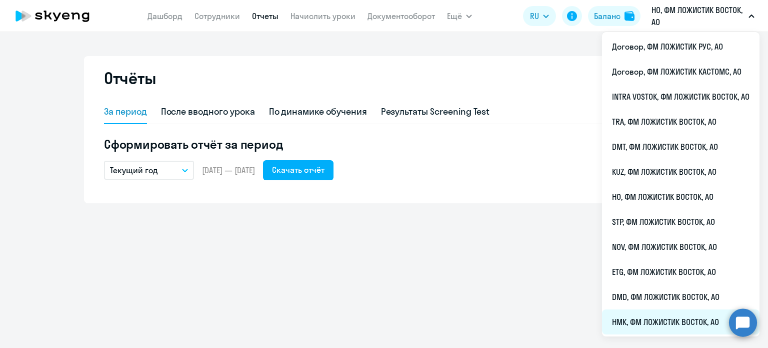
click at [632, 319] on li "НМК, ФМ ЛОЖИСТИК ВОСТОК, АО" at bounding box center [681, 321] width 158 height 25
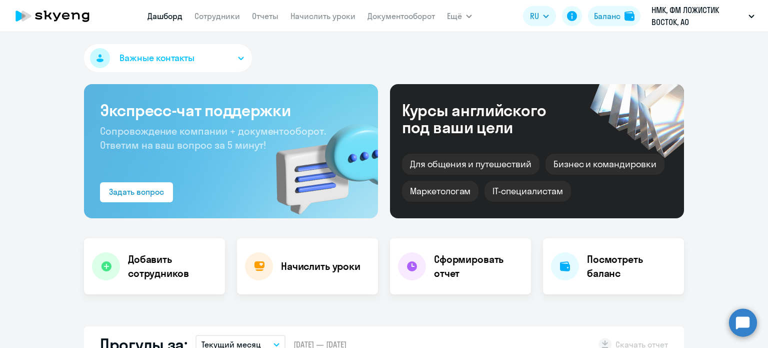
select select "30"
click at [210, 18] on link "Сотрудники" at bounding box center [218, 16] width 46 height 10
select select "30"
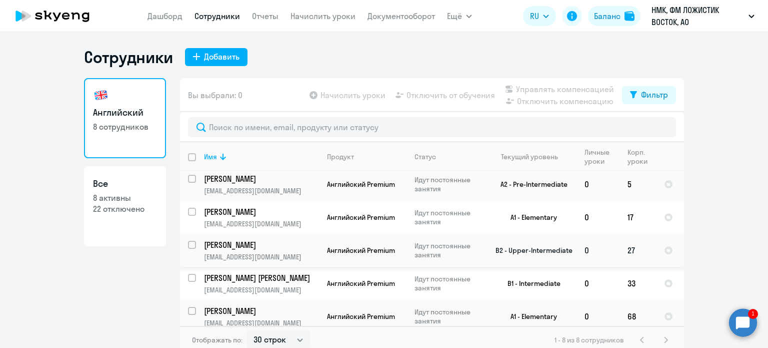
scroll to position [111, 0]
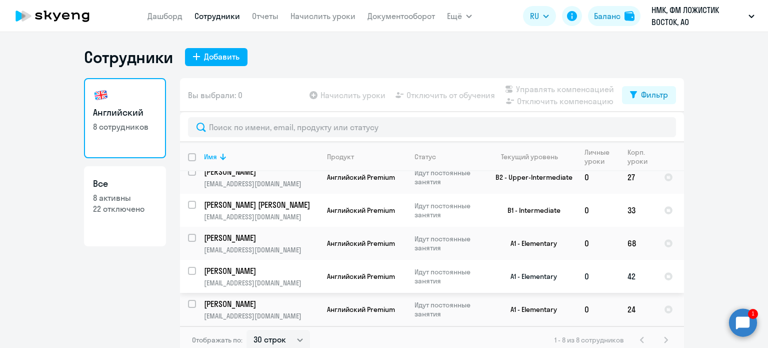
click at [264, 272] on p "[PERSON_NAME]" at bounding box center [260, 270] width 113 height 11
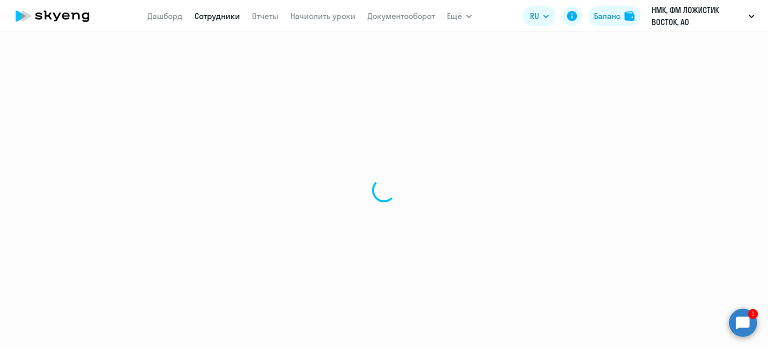
select select "english"
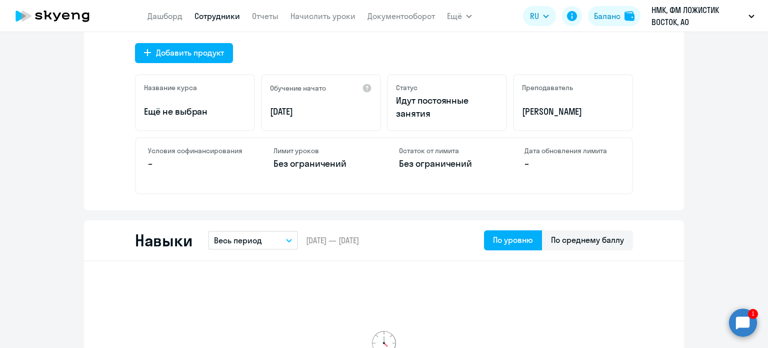
scroll to position [207, 0]
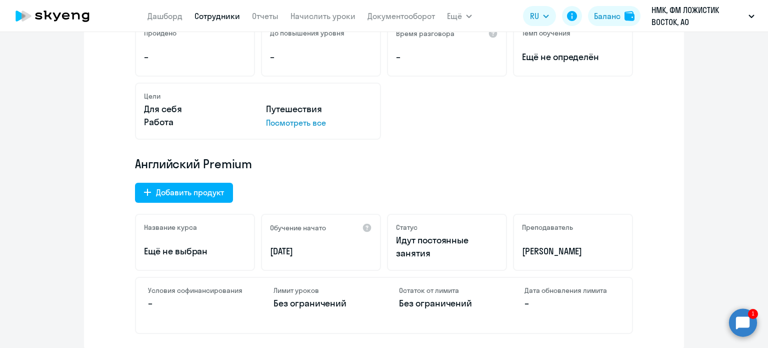
click at [744, 332] on circle at bounding box center [743, 322] width 28 height 28
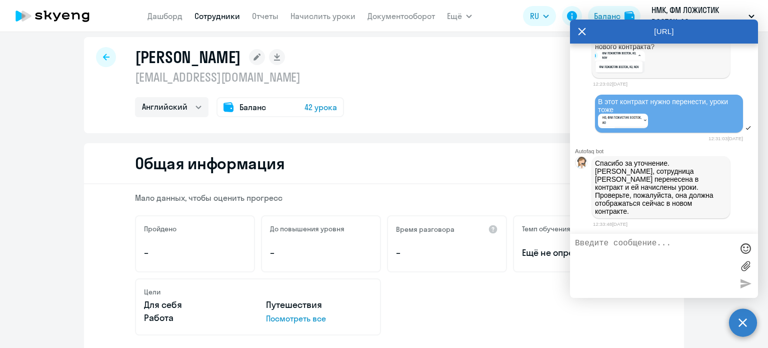
scroll to position [0, 0]
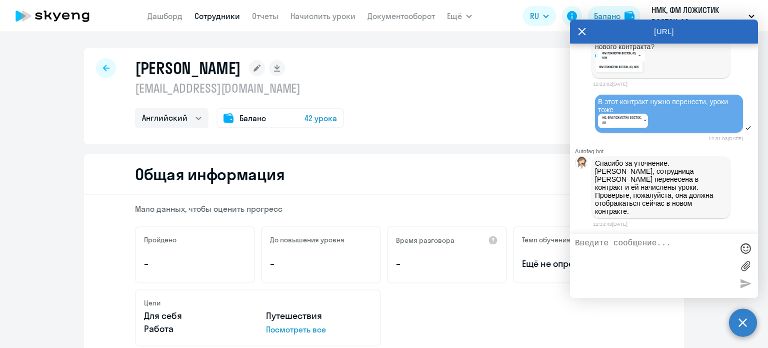
click at [585, 32] on icon at bounding box center [582, 32] width 8 height 24
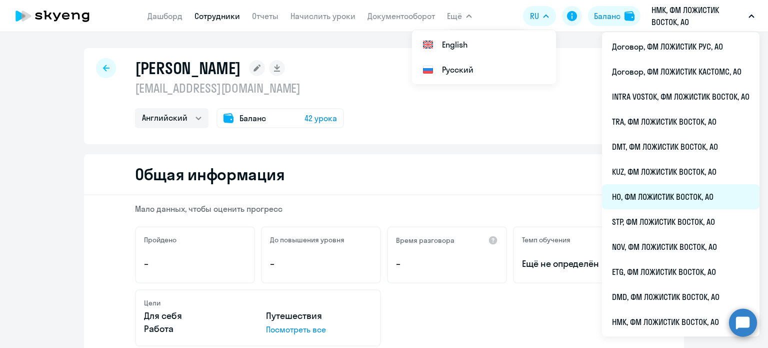
click at [638, 194] on li "HO, ФМ ЛОЖИСТИК ВОСТОК, АО" at bounding box center [681, 196] width 158 height 25
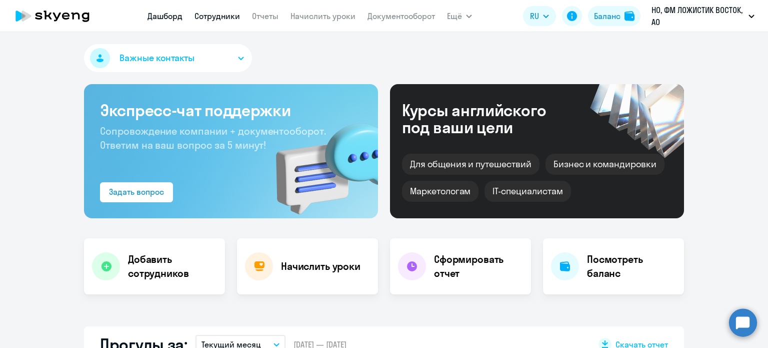
click at [236, 17] on link "Сотрудники" at bounding box center [218, 16] width 46 height 10
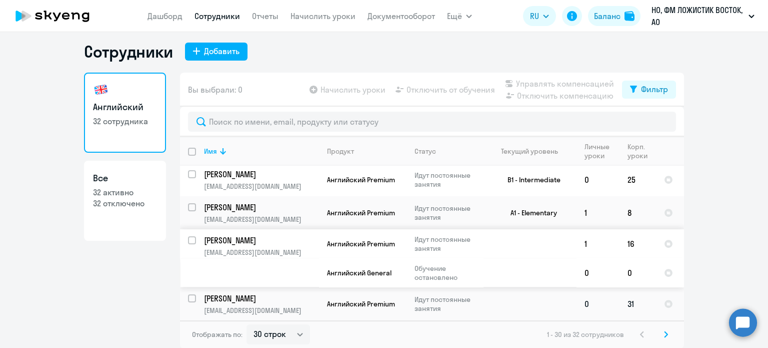
scroll to position [6, 0]
click at [286, 331] on select "30 строк 50 строк 100 строк" at bounding box center [279, 334] width 64 height 20
select select "50"
click at [247, 324] on select "30 строк 50 строк 100 строк" at bounding box center [279, 334] width 64 height 20
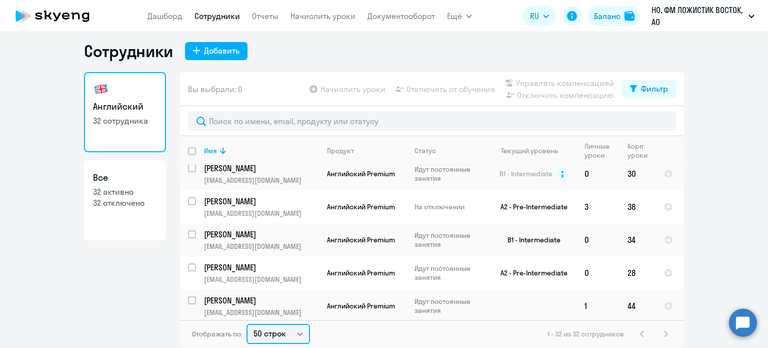
scroll to position [634, 0]
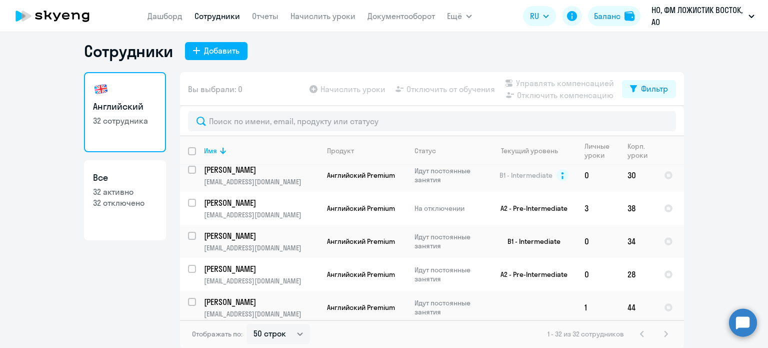
click at [734, 323] on circle at bounding box center [743, 322] width 28 height 28
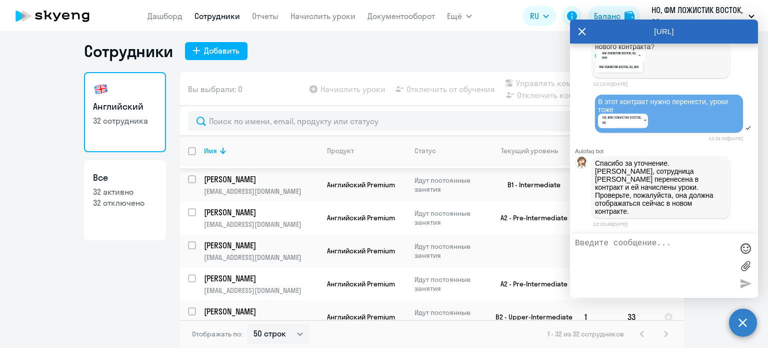
scroll to position [784, 0]
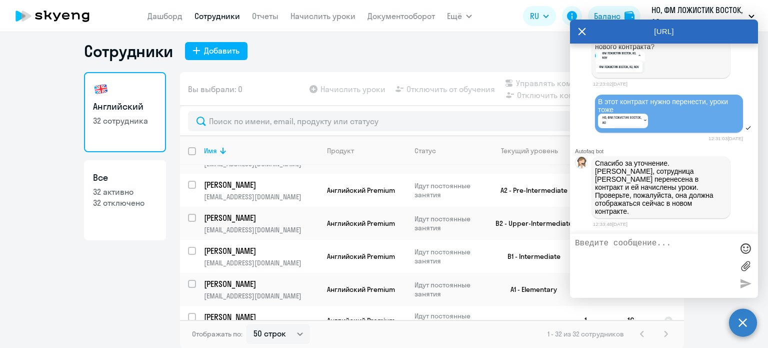
click at [640, 252] on textarea at bounding box center [654, 266] width 158 height 54
type textarea "[PERSON_NAME]"
type textarea "У нее теперь 44, там было 44 или 45 все же?"
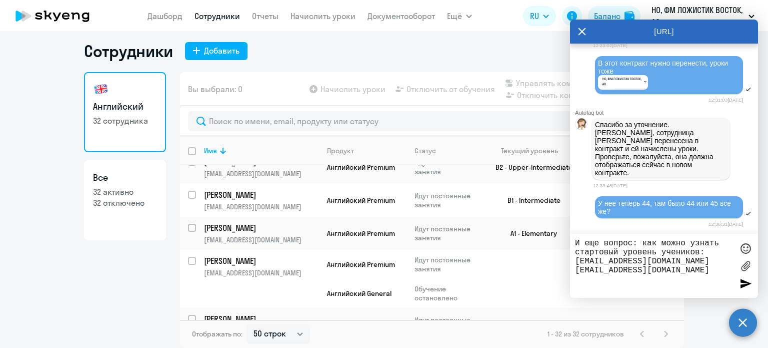
scroll to position [683, 0]
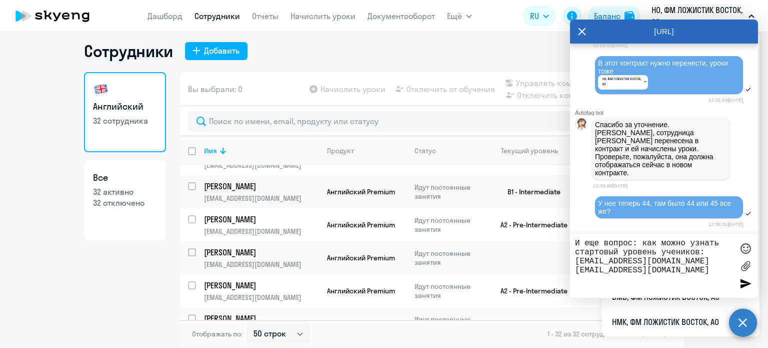
type textarea "И еще вопрос: как можно узнать стартовый уровень учеников: [EMAIL_ADDRESS][DOMA…"
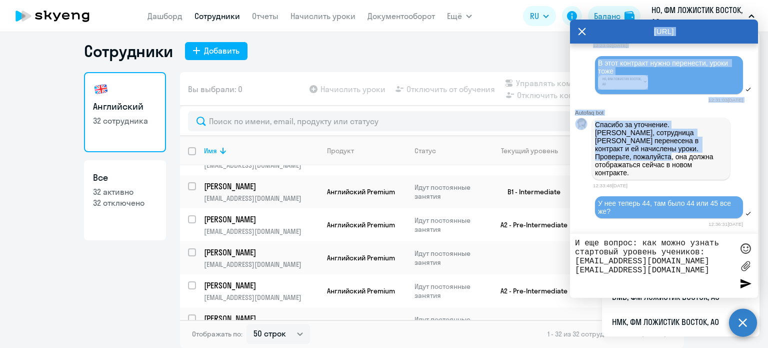
drag, startPoint x: 630, startPoint y: 28, endPoint x: 646, endPoint y: 165, distance: 137.5
click at [646, 165] on div "[URL] Autofaq bot Привет, я отвечаю на вопросы B2B клиентов Skyeng 🙂 Выберите т…" at bounding box center [664, 159] width 188 height 278
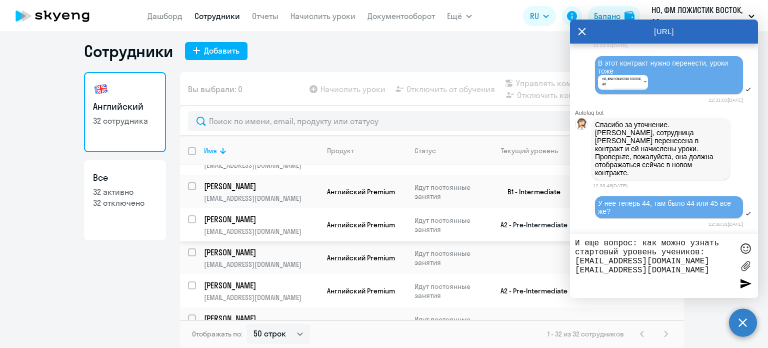
drag, startPoint x: 700, startPoint y: 265, endPoint x: 561, endPoint y: 237, distance: 141.7
click at [561, 237] on body "[PERSON_NAME] Отчеты Начислить уроки Документооборот Ещё Дашборд Сотрудники Отч…" at bounding box center [384, 174] width 768 height 348
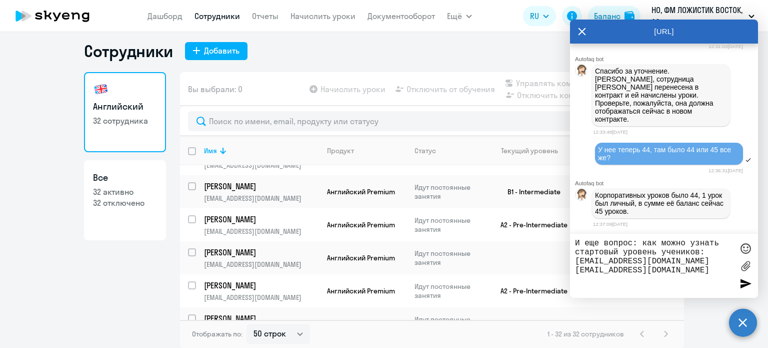
click at [694, 279] on textarea "И еще вопрос: как можно узнать стартовый уровень учеников: [EMAIL_ADDRESS][DOMA…" at bounding box center [654, 266] width 158 height 54
drag, startPoint x: 695, startPoint y: 273, endPoint x: 462, endPoint y: 208, distance: 241.6
click at [468, 215] on body "[PERSON_NAME] Отчеты Начислить уроки Документооборот Ещё Дашборд Сотрудники Отч…" at bounding box center [384, 174] width 768 height 348
click at [583, 29] on icon at bounding box center [582, 32] width 8 height 24
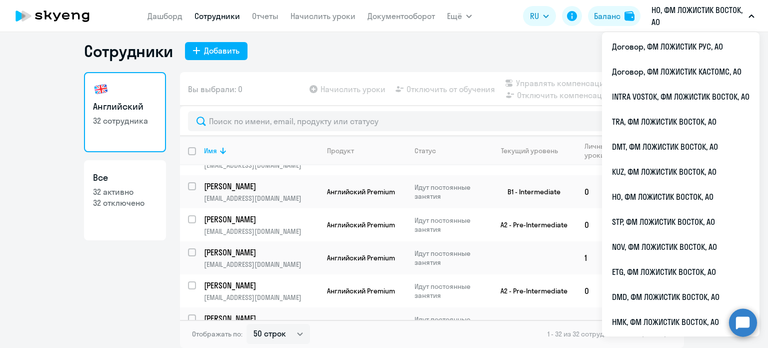
click at [675, 20] on p "HO, ФМ ЛОЖИСТИК ВОСТОК, АО" at bounding box center [698, 16] width 93 height 24
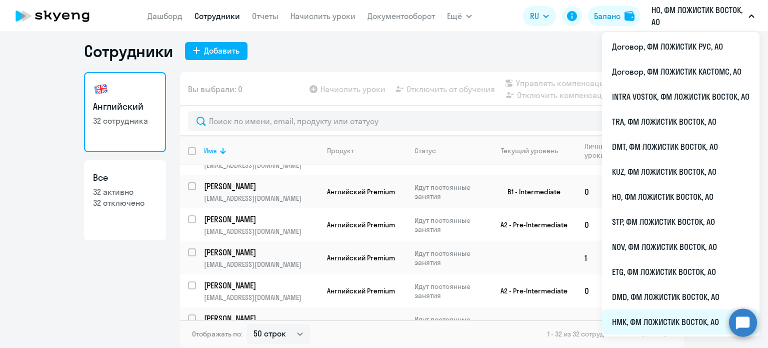
click at [634, 324] on li "НМК, ФМ ЛОЖИСТИК ВОСТОК, АО" at bounding box center [681, 321] width 158 height 25
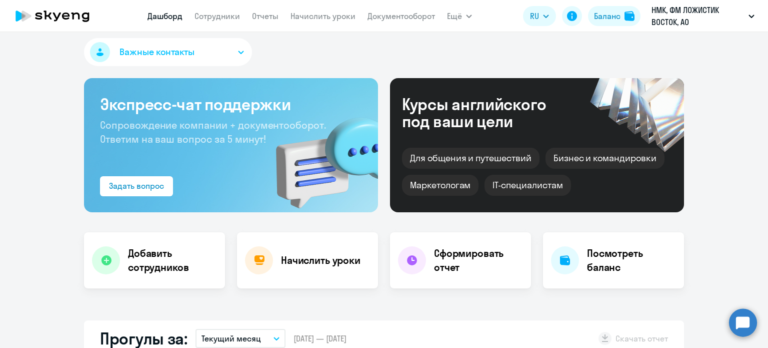
click at [209, 22] on nav "[PERSON_NAME] Отчеты Начислить уроки Документооборот" at bounding box center [292, 16] width 288 height 20
click at [210, 19] on link "Сотрудники" at bounding box center [218, 16] width 46 height 10
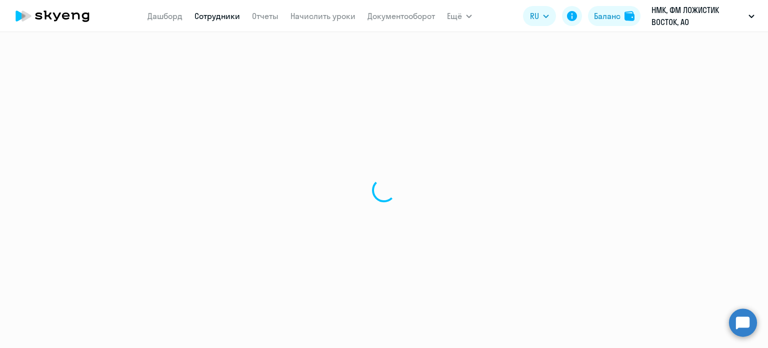
select select "30"
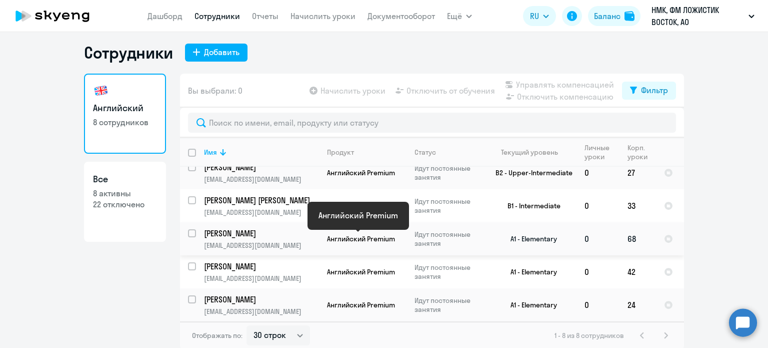
scroll to position [6, 0]
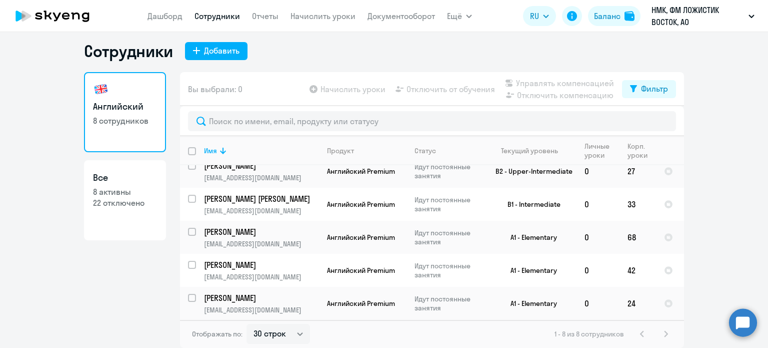
click at [737, 322] on circle at bounding box center [743, 322] width 28 height 28
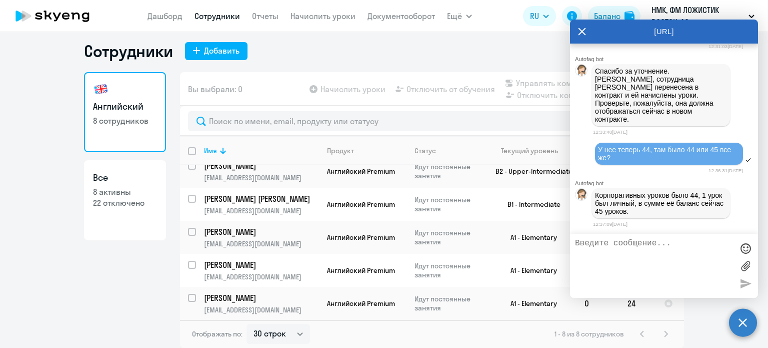
scroll to position [0, 0]
click at [656, 250] on textarea at bounding box center [654, 266] width 158 height 54
paste textarea "И еще вопрос: как можно узнать стартовый уровень учеников: [EMAIL_ADDRESS][DOMA…"
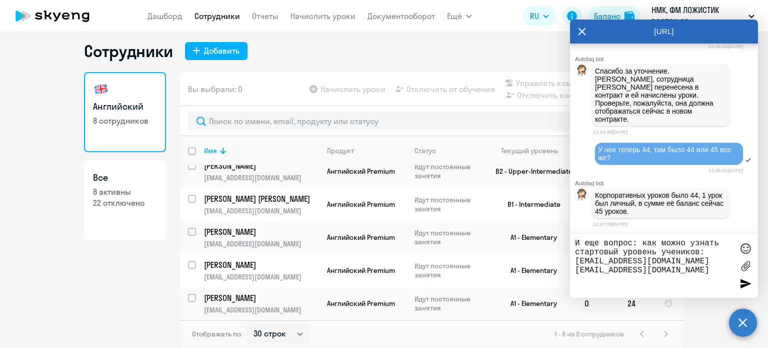
type textarea "И еще вопрос: как можно узнать стартовый уровень учеников: [EMAIL_ADDRESS][DOMA…"
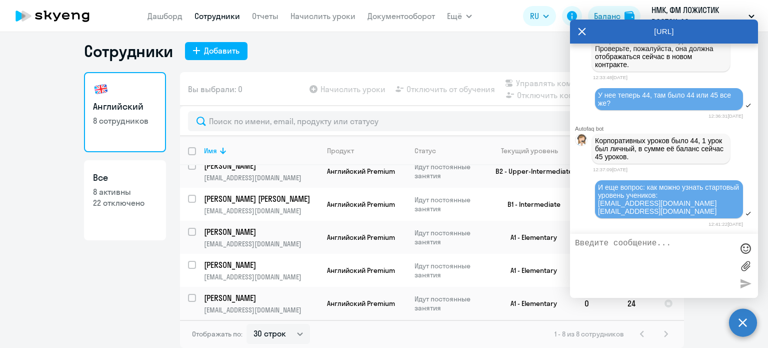
scroll to position [2287, 0]
click at [580, 30] on icon at bounding box center [583, 32] width 8 height 8
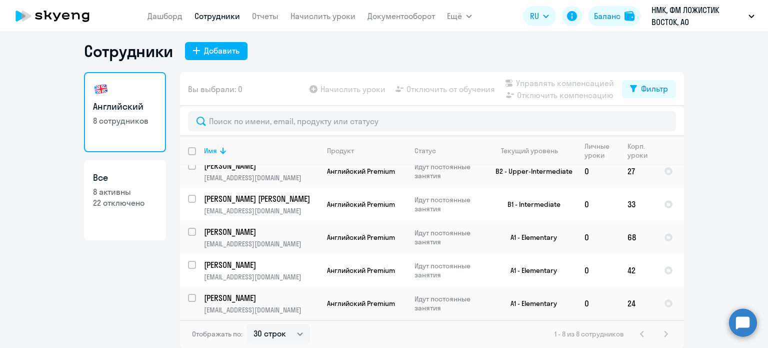
click at [735, 320] on circle at bounding box center [743, 322] width 28 height 28
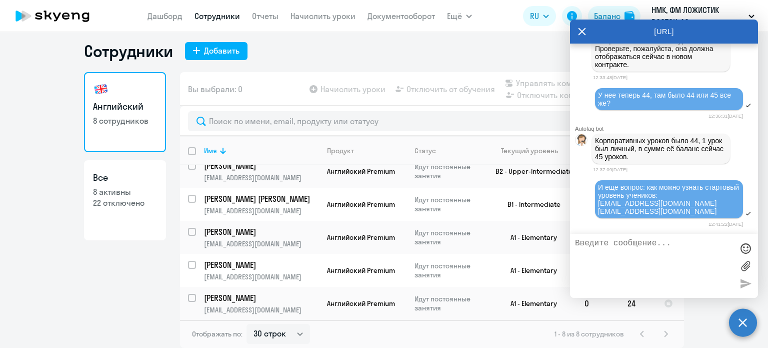
scroll to position [0, 0]
drag, startPoint x: 688, startPoint y: 217, endPoint x: 594, endPoint y: 218, distance: 94.0
click at [594, 218] on div "И еще вопрос: как можно узнать стартовый уровень учеников: [EMAIL_ADDRESS][DOMA…" at bounding box center [664, 199] width 188 height 41
drag, startPoint x: 618, startPoint y: 209, endPoint x: 677, endPoint y: 214, distance: 59.2
click at [665, 215] on span "И еще вопрос: как можно узнать стартовый уровень учеников: [EMAIL_ADDRESS][DOMA…" at bounding box center [669, 199] width 143 height 32
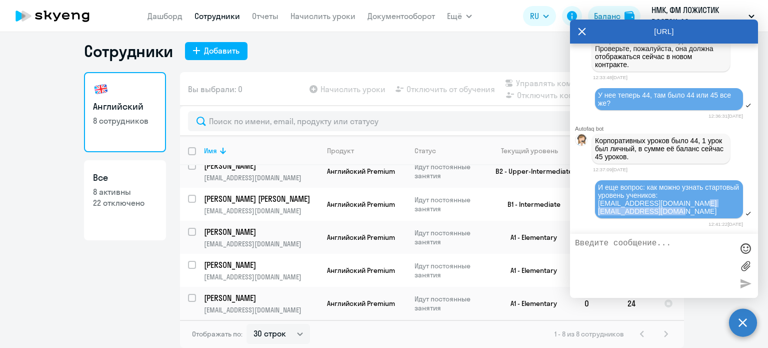
drag, startPoint x: 685, startPoint y: 216, endPoint x: 597, endPoint y: 213, distance: 88.6
click at [597, 213] on div "И еще вопрос: как можно узнать стартовый уровень учеников: [EMAIL_ADDRESS][DOMA…" at bounding box center [669, 199] width 148 height 38
copy span "[EMAIL_ADDRESS][DOMAIN_NAME]"
click at [621, 253] on textarea at bounding box center [654, 266] width 158 height 54
paste textarea "[EMAIL_ADDRESS][DOMAIN_NAME]"
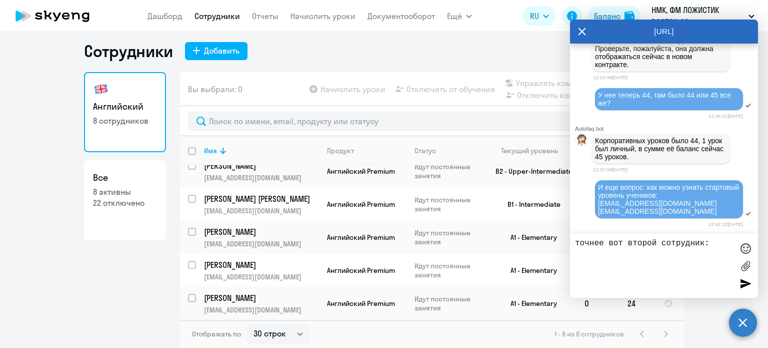
type textarea "точнее вот второй сотрудник: [EMAIL_ADDRESS][DOMAIN_NAME]"
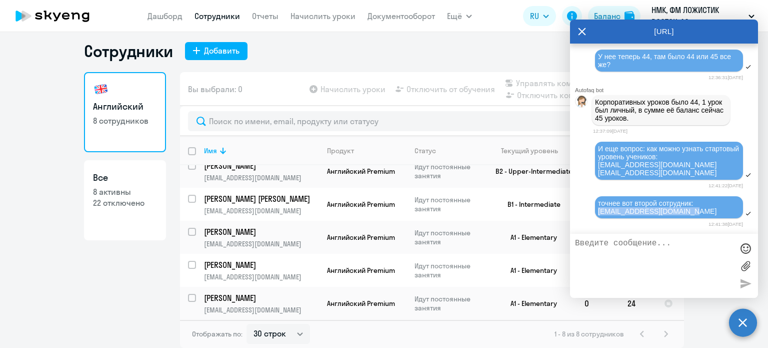
drag, startPoint x: 696, startPoint y: 208, endPoint x: 596, endPoint y: 210, distance: 100.1
click at [596, 210] on div "точнее вот второй сотрудник: [EMAIL_ADDRESS][DOMAIN_NAME]" at bounding box center [669, 207] width 148 height 22
copy span "[EMAIL_ADDRESS][DOMAIN_NAME]"
click at [606, 253] on textarea at bounding box center [654, 266] width 158 height 54
paste textarea "[EMAIL_ADDRESS][DOMAIN_NAME]"
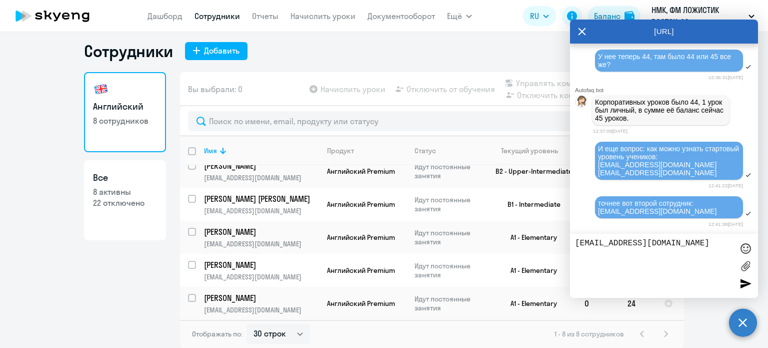
click at [585, 245] on textarea "[EMAIL_ADDRESS][DOMAIN_NAME]" at bounding box center [654, 266] width 158 height 54
type textarea "[EMAIL_ADDRESS][DOMAIN_NAME]"
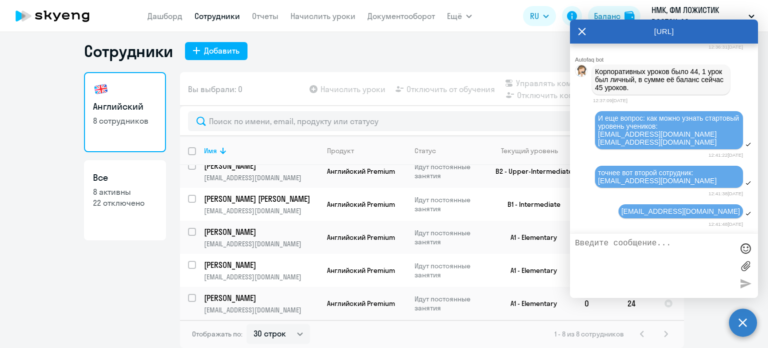
scroll to position [2358, 0]
drag, startPoint x: 630, startPoint y: 179, endPoint x: 672, endPoint y: 178, distance: 42.0
click at [668, 178] on span "точнее вот второй сотрудник: [EMAIL_ADDRESS][DOMAIN_NAME]" at bounding box center [657, 177] width 119 height 16
click at [741, 176] on div "точнее вот второй сотрудник: [EMAIL_ADDRESS][DOMAIN_NAME]" at bounding box center [664, 177] width 188 height 25
click at [581, 30] on icon at bounding box center [582, 32] width 8 height 24
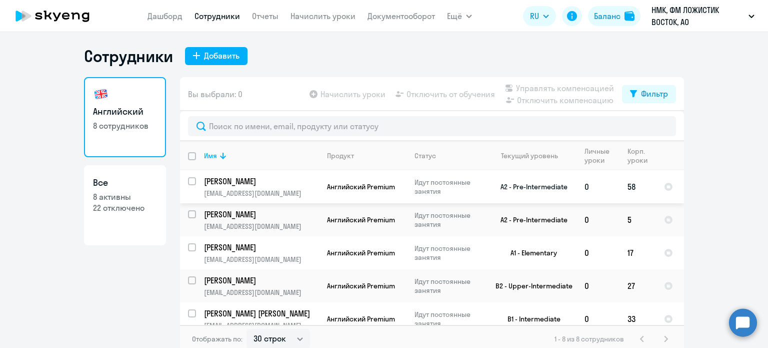
scroll to position [0, 0]
click at [725, 319] on ng-component "Сотрудники Добавить Английский 8 сотрудников Все 8 активны 22 отключено Вы выбр…" at bounding box center [384, 200] width 768 height 307
drag, startPoint x: 745, startPoint y: 325, endPoint x: 727, endPoint y: 322, distance: 18.2
click at [746, 325] on circle at bounding box center [743, 322] width 28 height 28
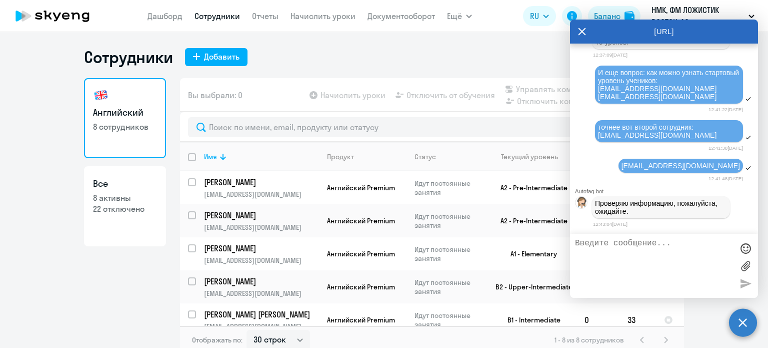
click at [586, 30] on div "[URL]" at bounding box center [664, 32] width 188 height 24
click at [584, 33] on icon at bounding box center [583, 32] width 8 height 8
